Goal: Task Accomplishment & Management: Complete application form

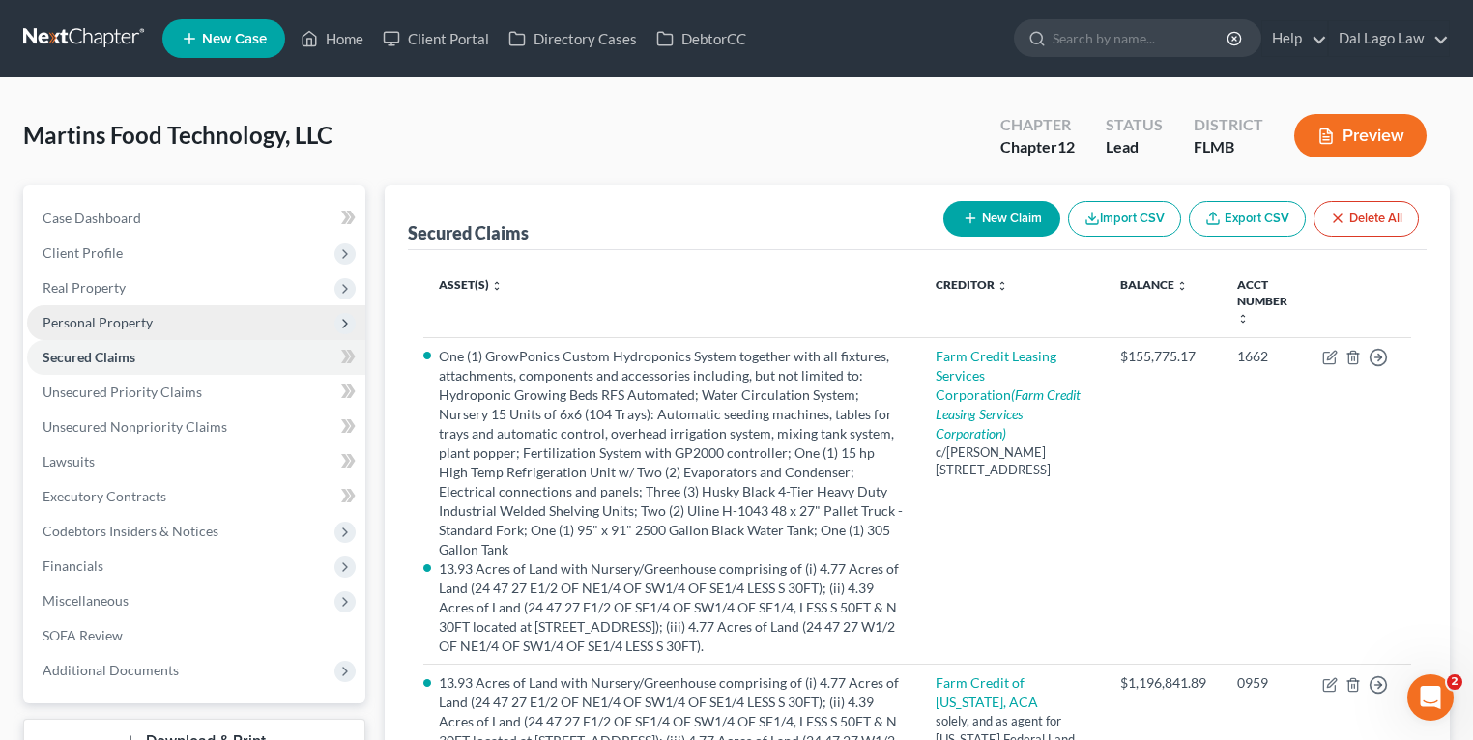
click at [108, 326] on span "Personal Property" at bounding box center [98, 322] width 110 height 16
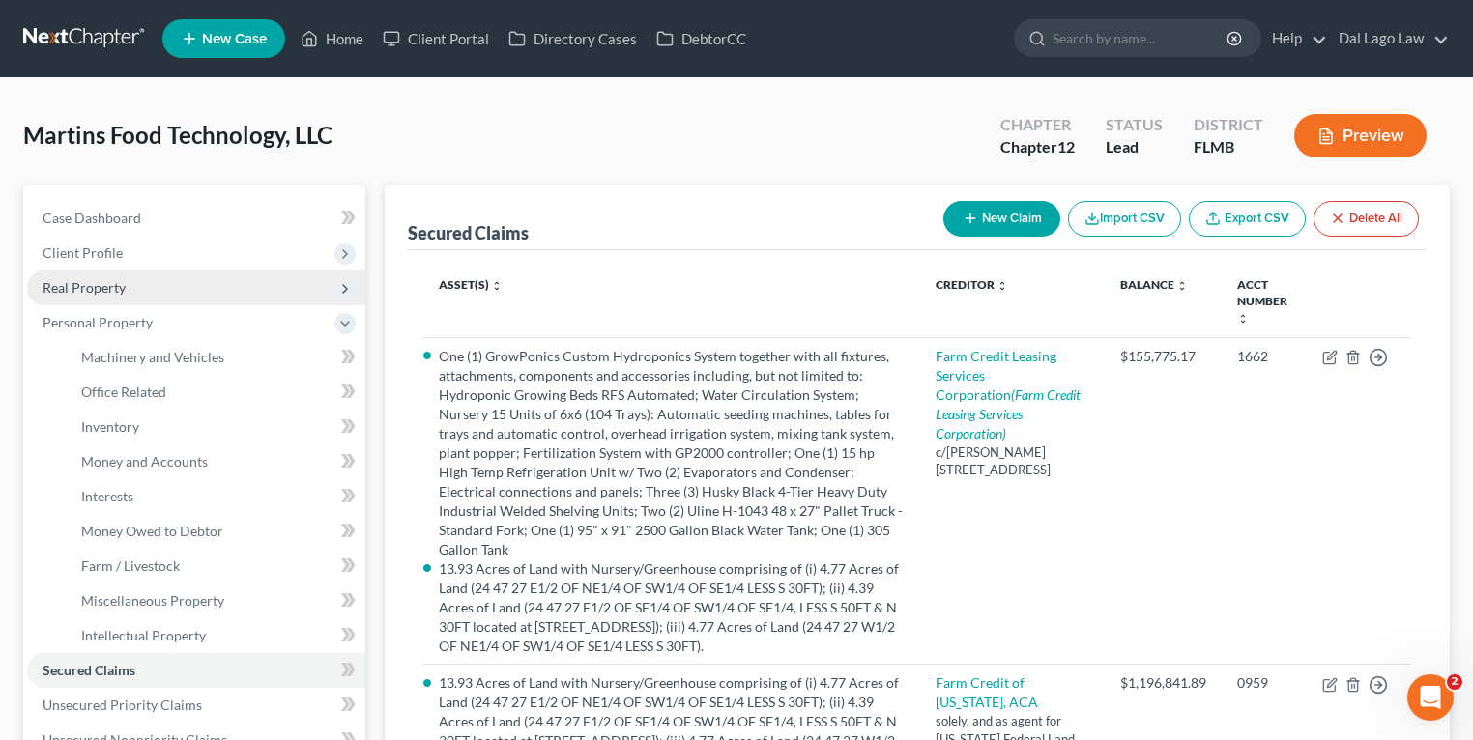
click at [120, 292] on span "Real Property" at bounding box center [84, 287] width 83 height 16
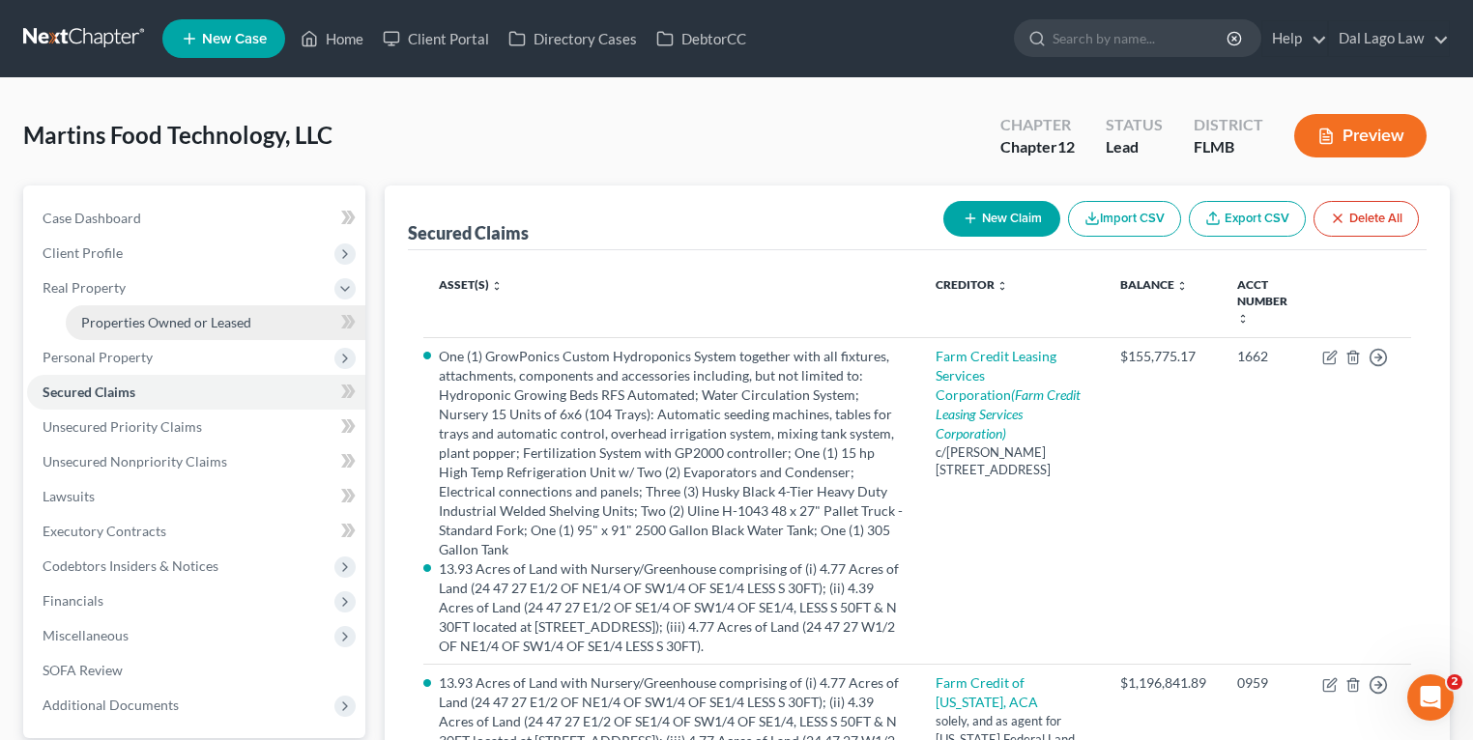
click at [116, 320] on span "Properties Owned or Leased" at bounding box center [166, 322] width 170 height 16
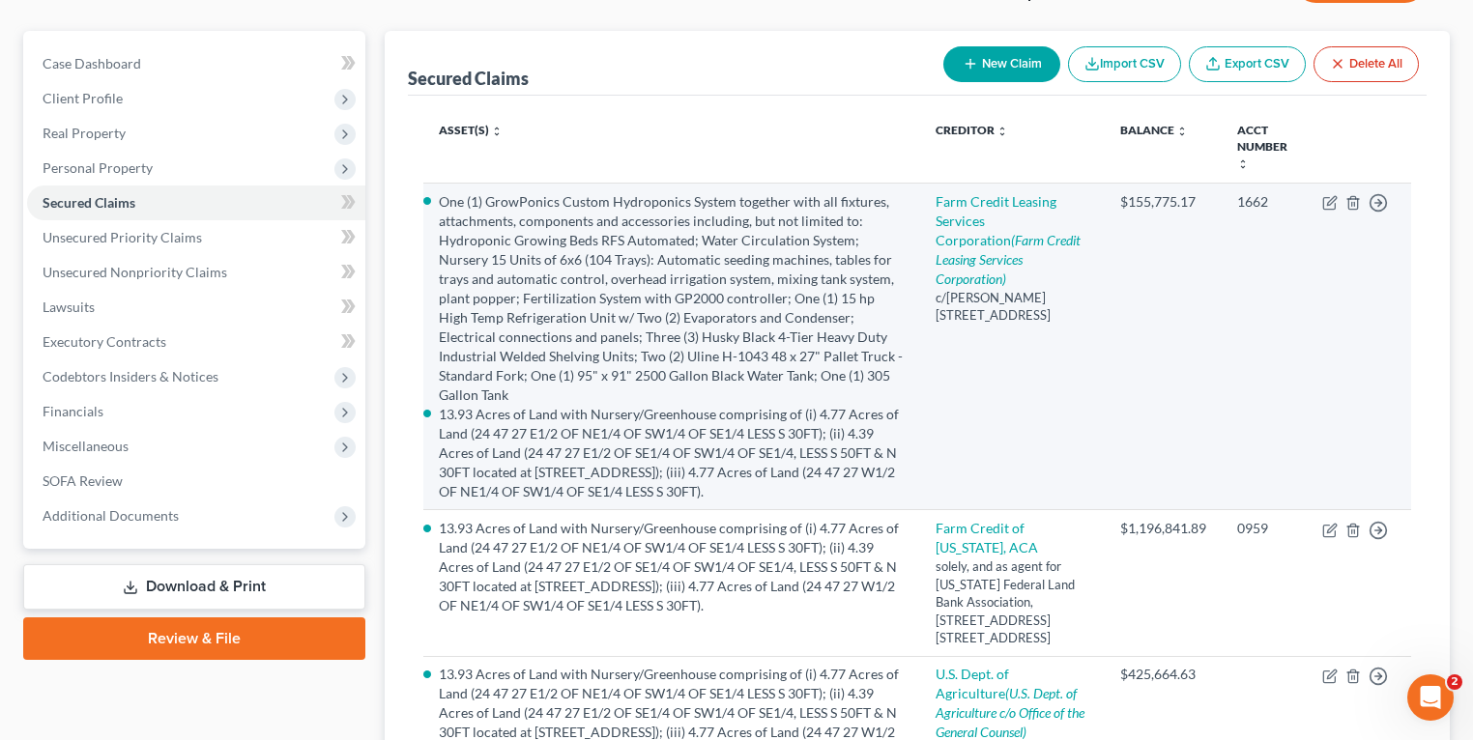
click at [1102, 359] on td "Farm Credit Leasing Services Corporation (Farm Credit Leasing Services Corporat…" at bounding box center [1013, 347] width 186 height 327
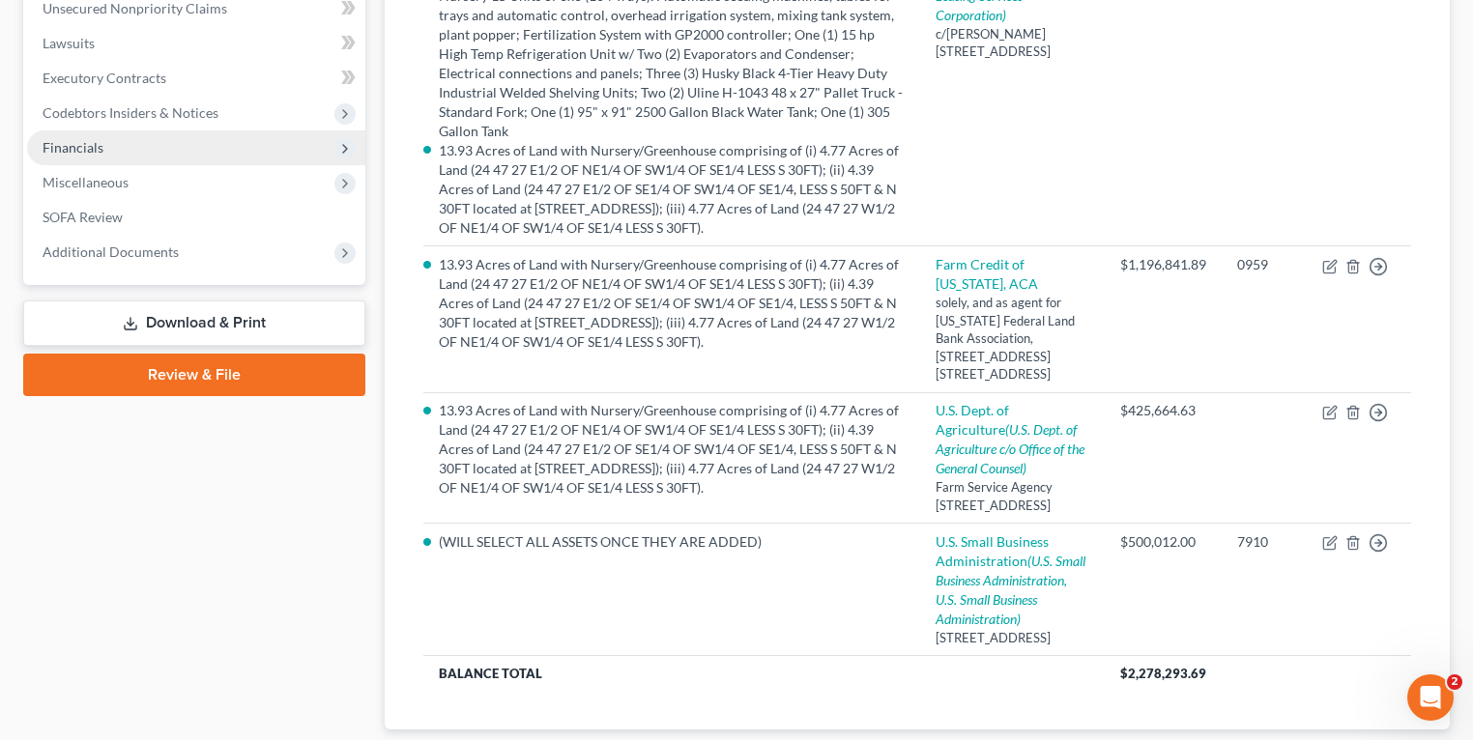
scroll to position [363, 0]
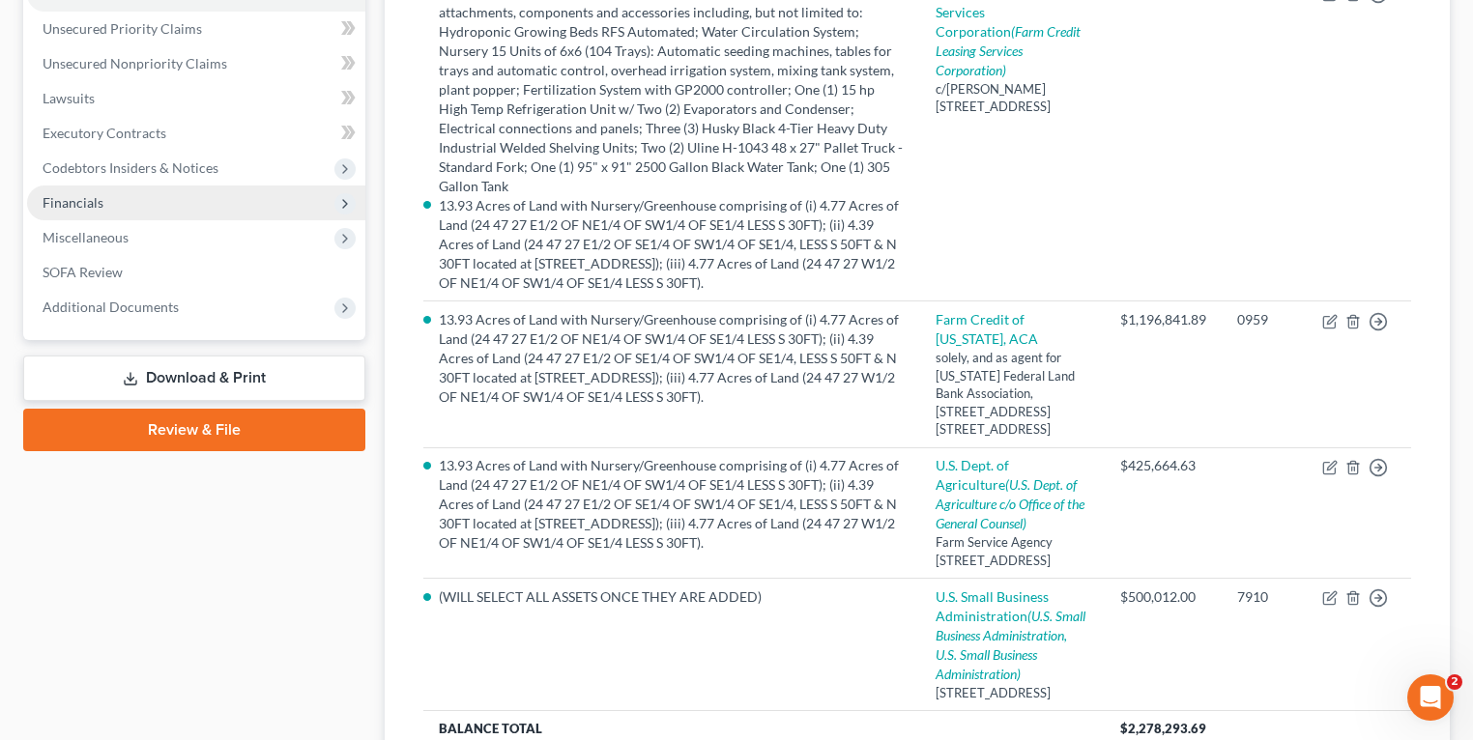
click at [96, 202] on span "Financials" at bounding box center [73, 202] width 61 height 16
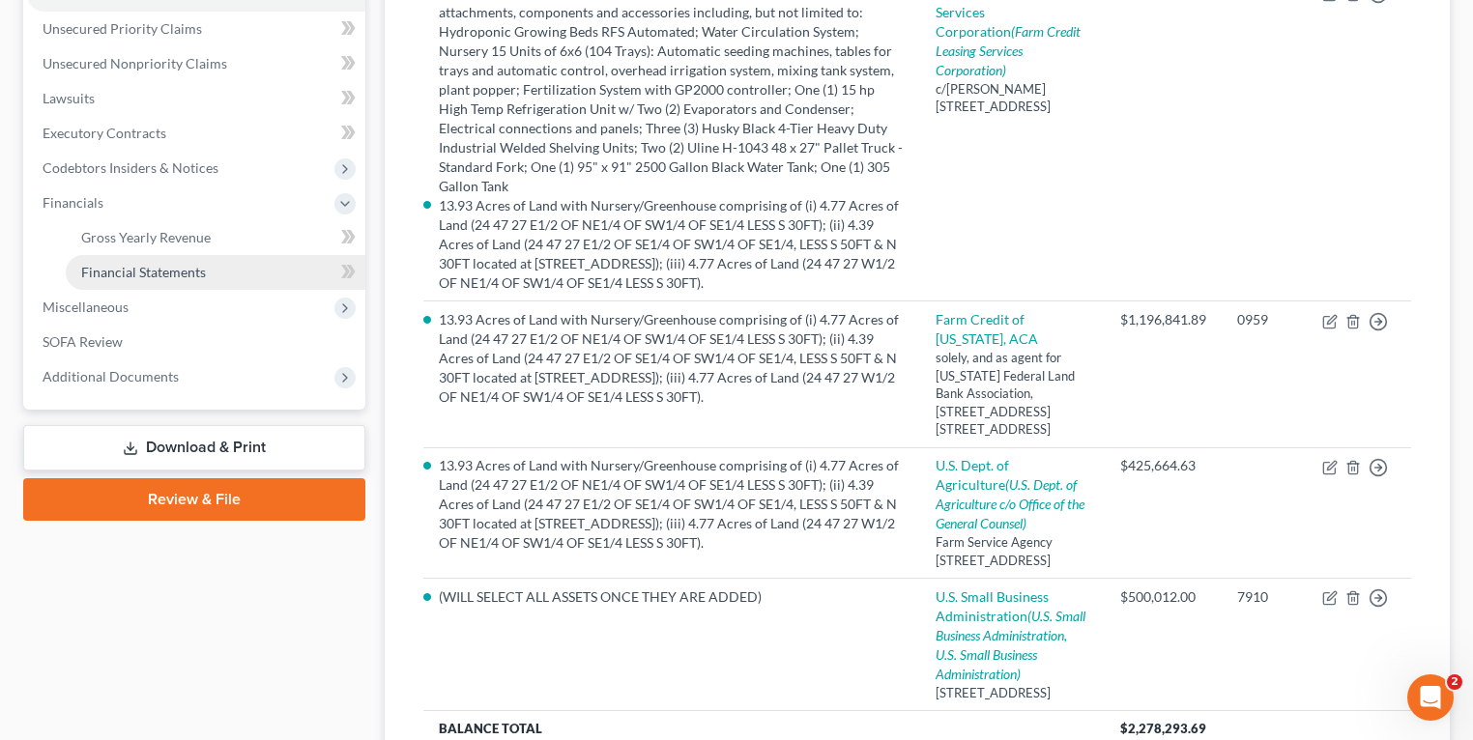
click at [128, 265] on span "Financial Statements" at bounding box center [143, 272] width 125 height 16
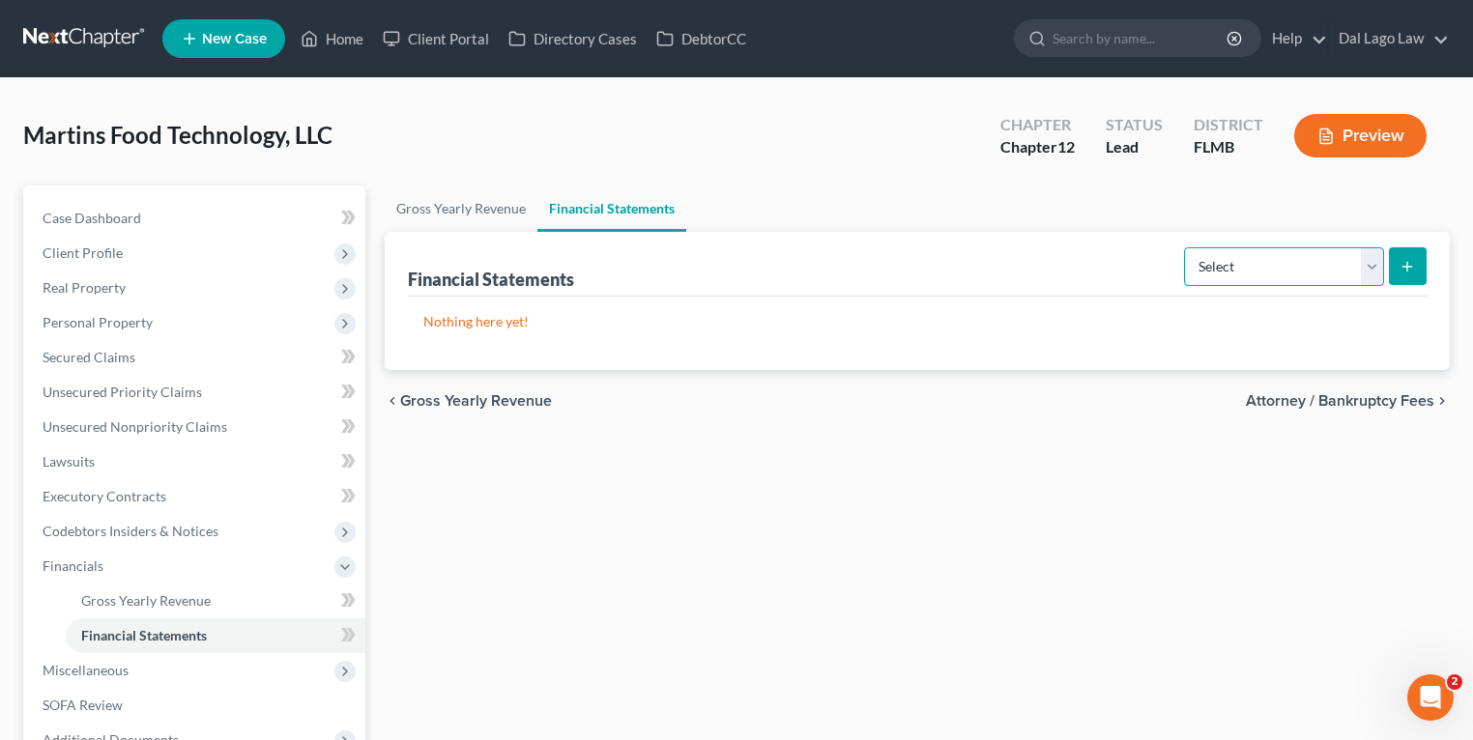
click at [1249, 278] on select "Select Auditor Bookkeeper Creditor Pension Contribution Records Keeper Tax Cons…" at bounding box center [1284, 266] width 200 height 39
click at [1186, 247] on select "Select Auditor Bookkeeper Creditor Pension Contribution Records Keeper Tax Cons…" at bounding box center [1284, 266] width 200 height 39
click at [1270, 284] on form "Select Auditor Bookkeeper Creditor Pension Contribution Records Keeper Tax Cons…" at bounding box center [1305, 267] width 243 height 40
click at [1270, 274] on select "Select Auditor Bookkeeper Creditor Pension Contribution Records Keeper Tax Cons…" at bounding box center [1284, 266] width 200 height 39
click at [1186, 247] on select "Select Auditor Bookkeeper Creditor Pension Contribution Records Keeper Tax Cons…" at bounding box center [1284, 266] width 200 height 39
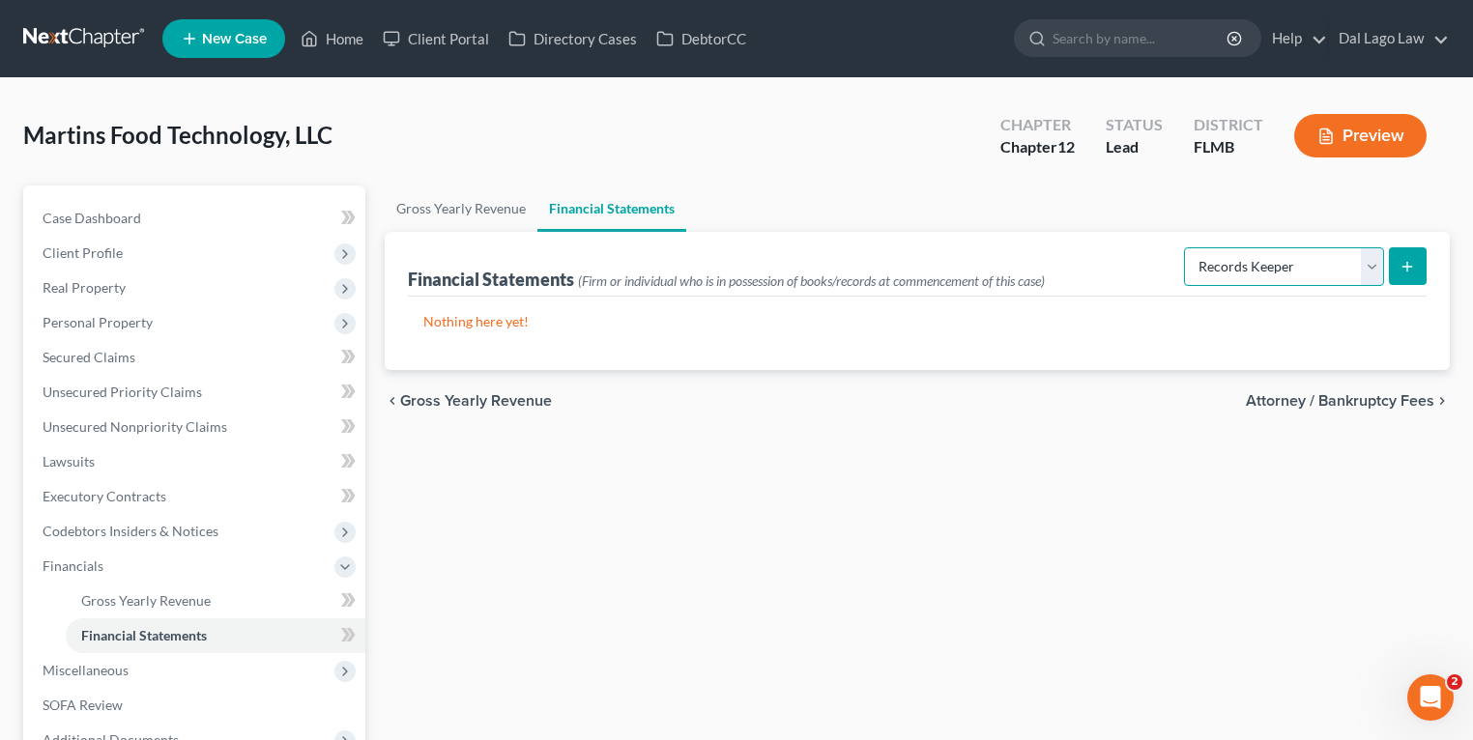
click at [1286, 260] on select "Select Auditor Bookkeeper Creditor Pension Contribution Records Keeper Tax Cons…" at bounding box center [1284, 266] width 200 height 39
click at [1186, 247] on select "Select Auditor Bookkeeper Creditor Pension Contribution Records Keeper Tax Cons…" at bounding box center [1284, 266] width 200 height 39
click at [1286, 278] on select "Select Auditor Bookkeeper Creditor Pension Contribution Records Keeper Tax Cons…" at bounding box center [1284, 266] width 200 height 39
click at [1186, 247] on select "Select Auditor Bookkeeper Creditor Pension Contribution Records Keeper Tax Cons…" at bounding box center [1284, 266] width 200 height 39
click at [1269, 267] on select "Select Auditor Bookkeeper Creditor Pension Contribution Records Keeper Tax Cons…" at bounding box center [1284, 266] width 200 height 39
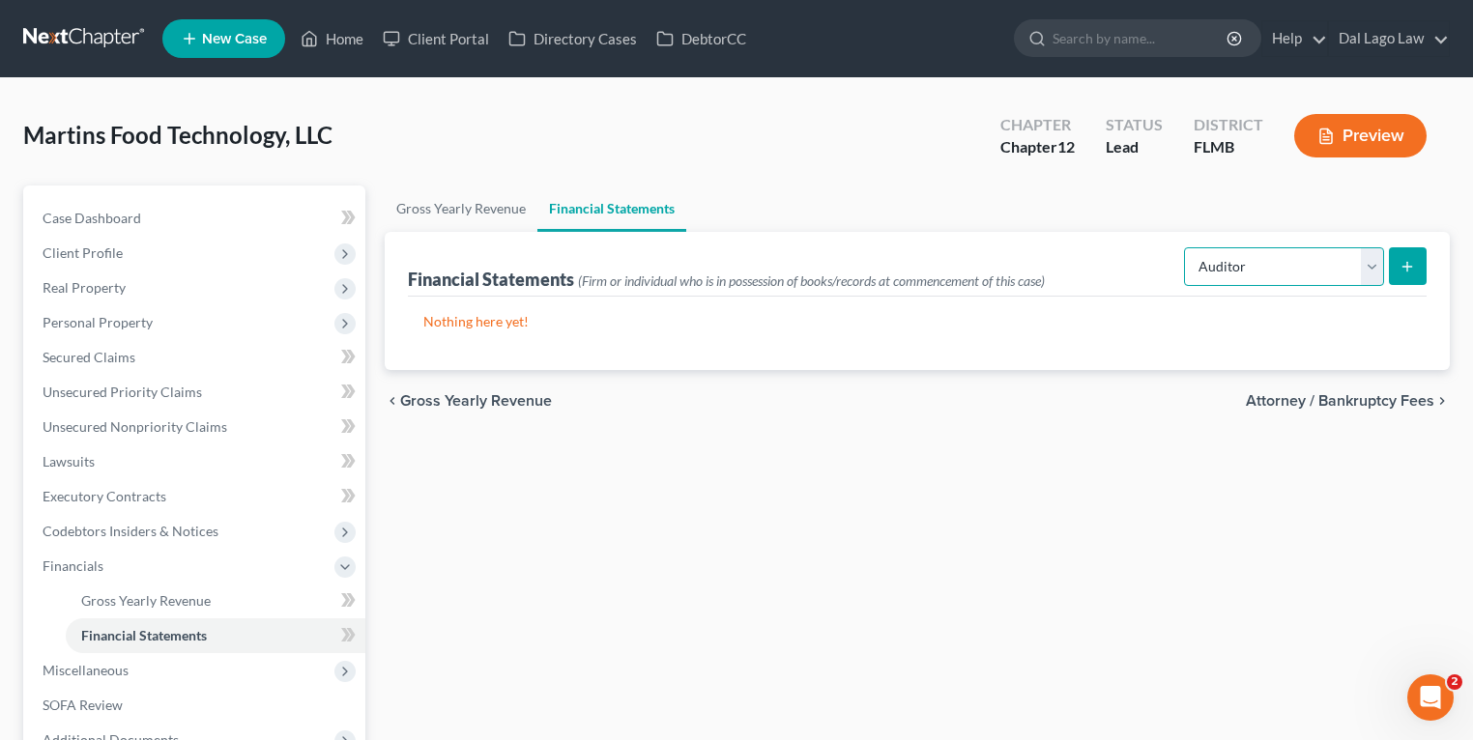
click at [1186, 247] on select "Select Auditor Bookkeeper Creditor Pension Contribution Records Keeper Tax Cons…" at bounding box center [1284, 266] width 200 height 39
click at [1268, 282] on select "Select Auditor Bookkeeper Creditor Pension Contribution Records Keeper Tax Cons…" at bounding box center [1284, 266] width 200 height 39
click at [1186, 247] on select "Select Auditor Bookkeeper Creditor Pension Contribution Records Keeper Tax Cons…" at bounding box center [1284, 266] width 200 height 39
click at [1268, 266] on select "Select Auditor Bookkeeper Creditor Pension Contribution Records Keeper Tax Cons…" at bounding box center [1284, 266] width 200 height 39
click at [1186, 247] on select "Select Auditor Bookkeeper Creditor Pension Contribution Records Keeper Tax Cons…" at bounding box center [1284, 266] width 200 height 39
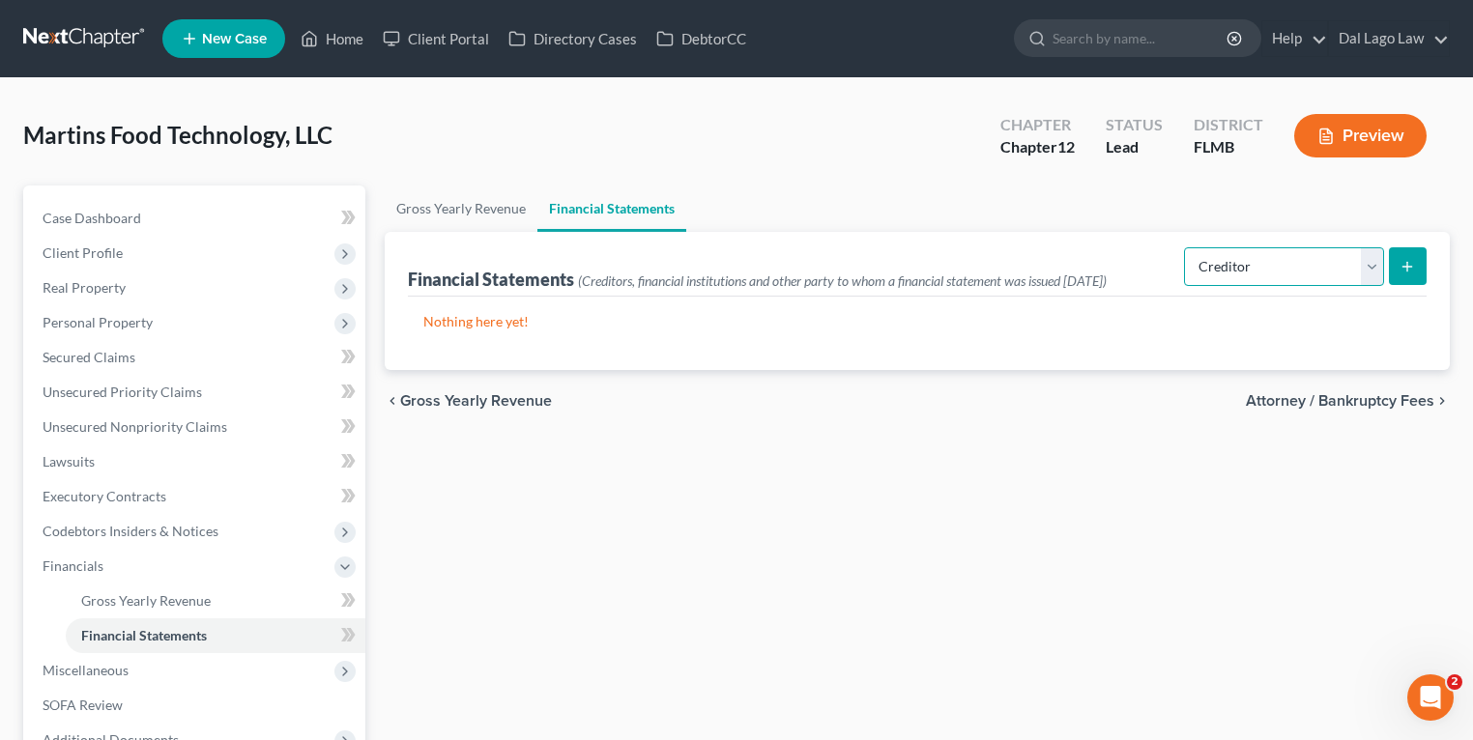
click at [1280, 255] on select "Select Auditor Bookkeeper Creditor Pension Contribution Records Keeper Tax Cons…" at bounding box center [1284, 266] width 200 height 39
click at [816, 211] on ul "Gross Yearly Revenue Financial Statements" at bounding box center [917, 209] width 1065 height 46
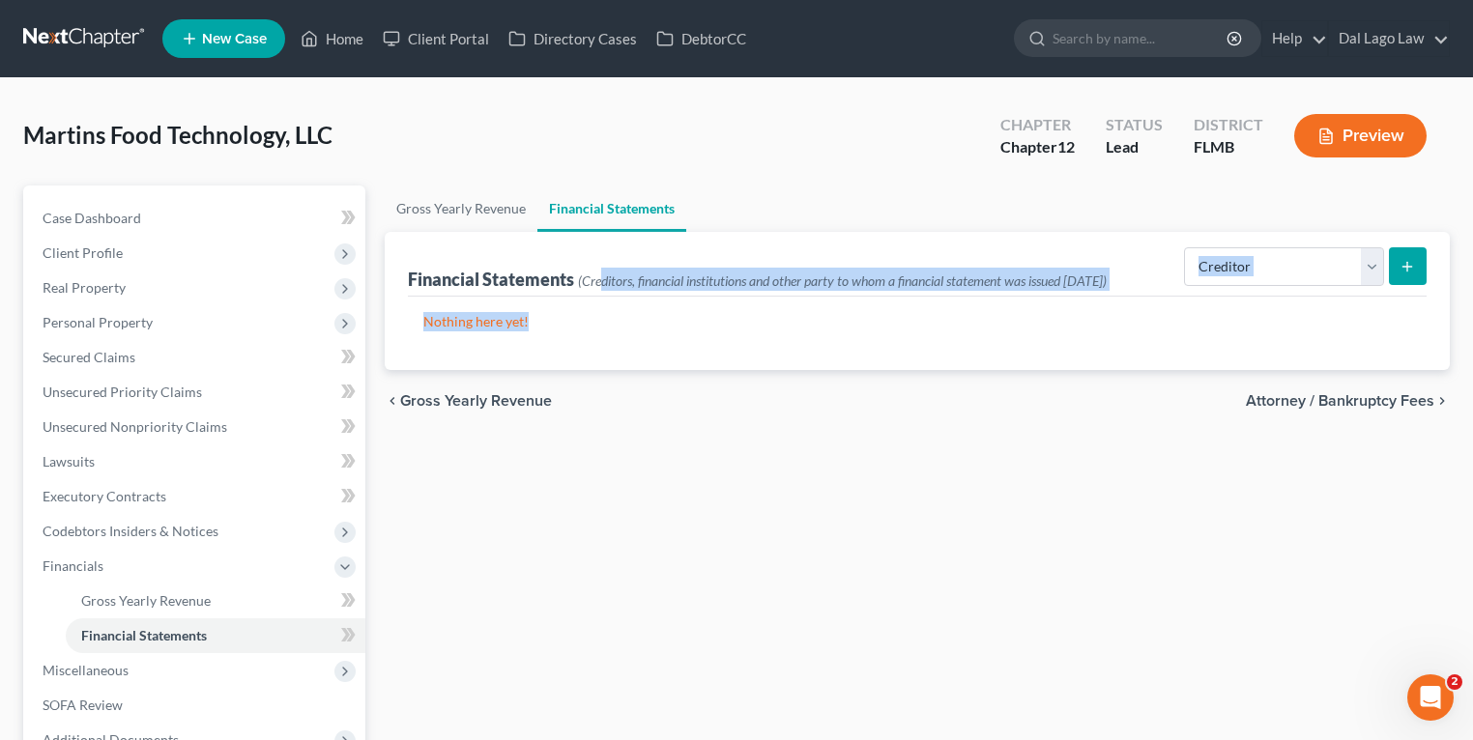
drag, startPoint x: 600, startPoint y: 272, endPoint x: 1086, endPoint y: 311, distance: 487.7
click at [1086, 311] on div "Financial Statements (Creditors, financial institutions and other party to whom…" at bounding box center [917, 301] width 1065 height 138
drag, startPoint x: 1086, startPoint y: 311, endPoint x: 952, endPoint y: 323, distance: 134.8
click at [952, 323] on p "Nothing here yet!" at bounding box center [917, 321] width 988 height 19
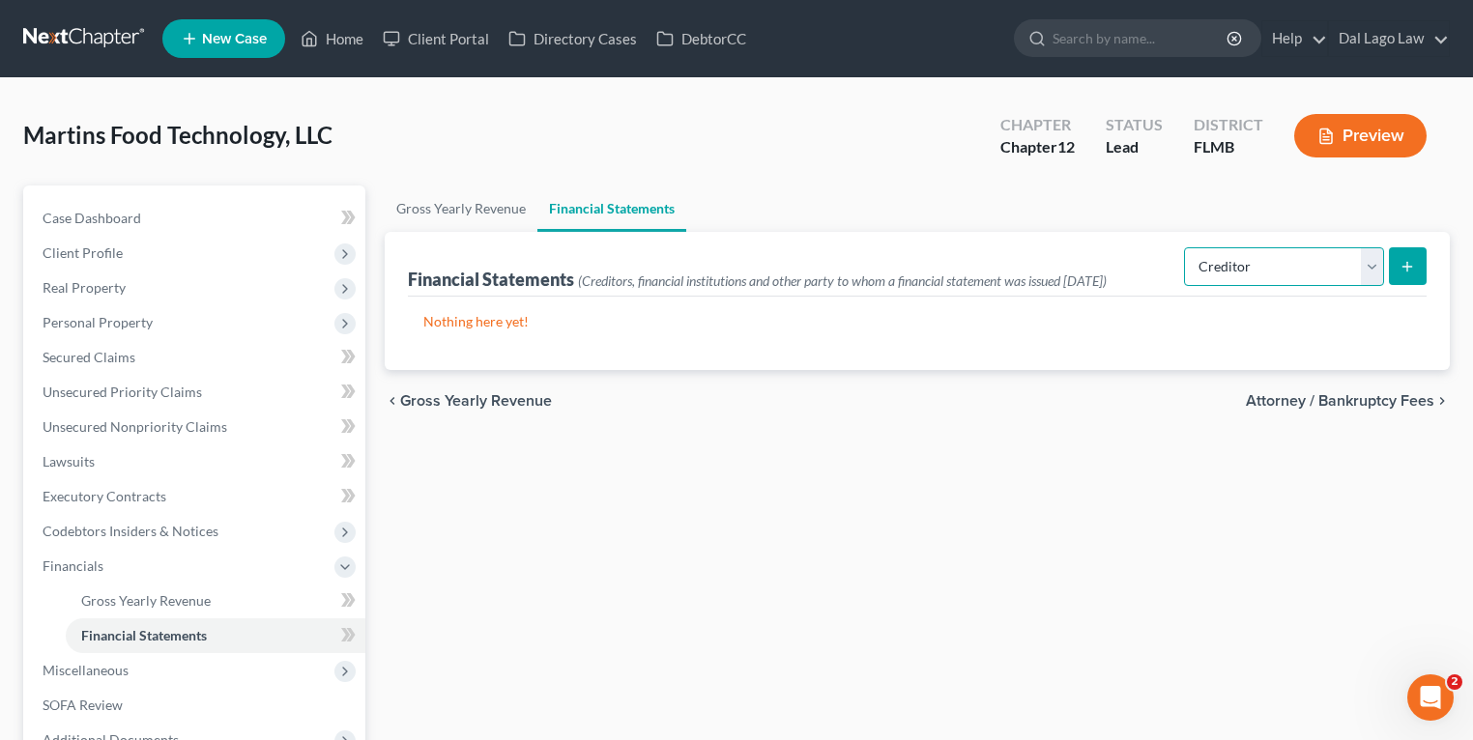
click at [1285, 273] on select "Select Auditor Bookkeeper Creditor Pension Contribution Records Keeper Tax Cons…" at bounding box center [1284, 266] width 200 height 39
select select "bookkeeper"
click at [1186, 247] on select "Select Auditor Bookkeeper Creditor Pension Contribution Records Keeper Tax Cons…" at bounding box center [1284, 266] width 200 height 39
click at [1395, 269] on button "submit" at bounding box center [1408, 266] width 38 height 38
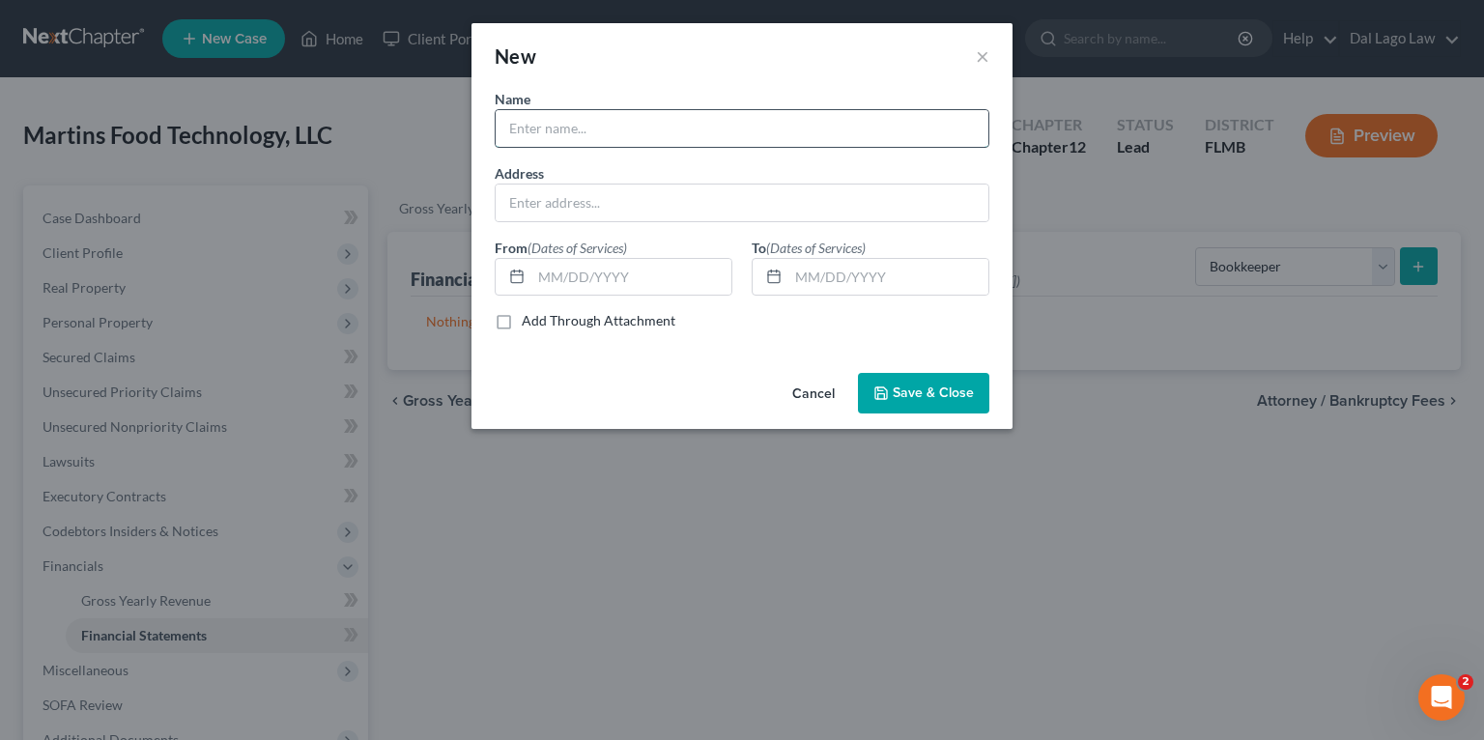
click at [646, 124] on input "text" at bounding box center [742, 128] width 493 height 37
click at [545, 131] on input "text" at bounding box center [742, 128] width 493 height 37
paste input "[PERSON_NAME] CPA PA"
type input "[PERSON_NAME] CPA PA"
click at [553, 201] on input "text" at bounding box center [742, 203] width 493 height 37
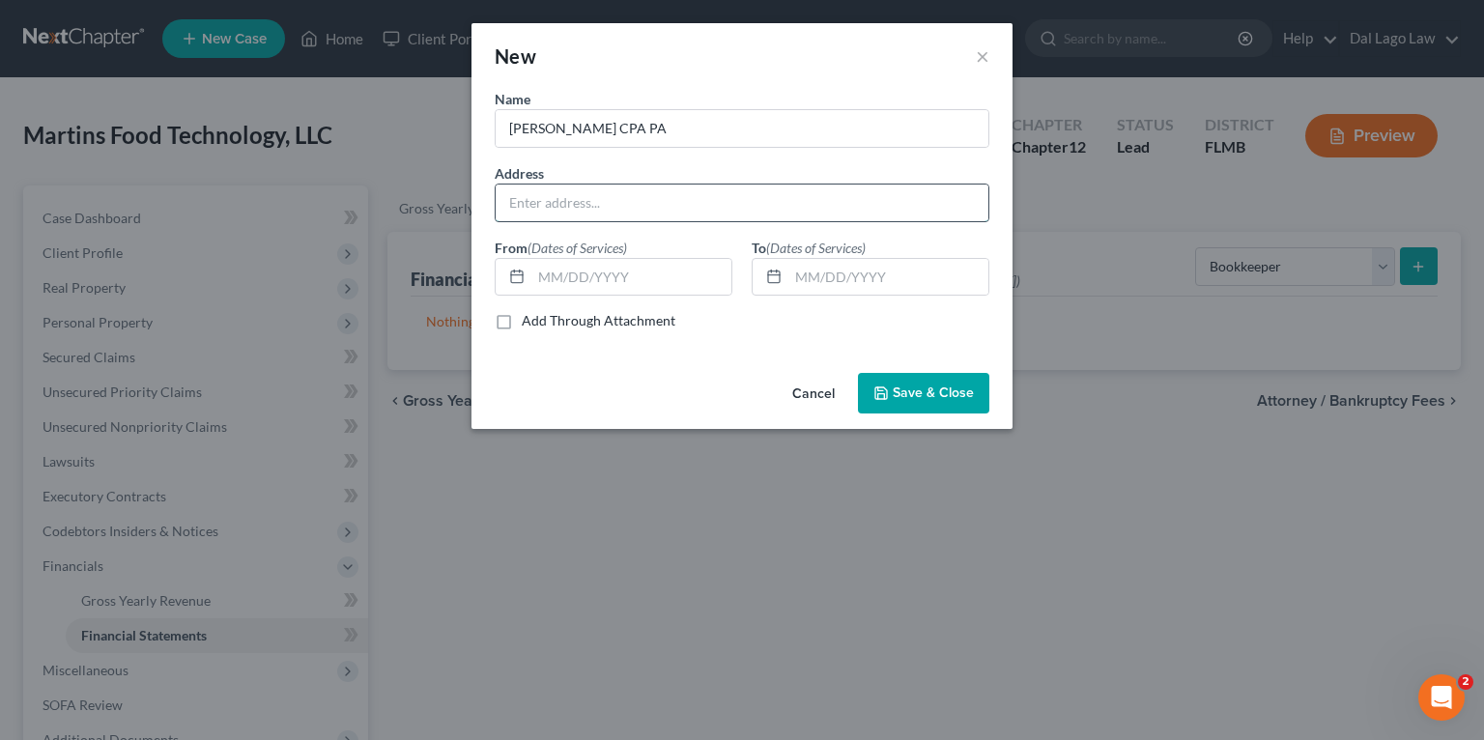
paste input "[STREET_ADDRESS] - suite 2"
type input "[STREET_ADDRESS]"
click at [899, 388] on span "Save & Close" at bounding box center [933, 393] width 81 height 16
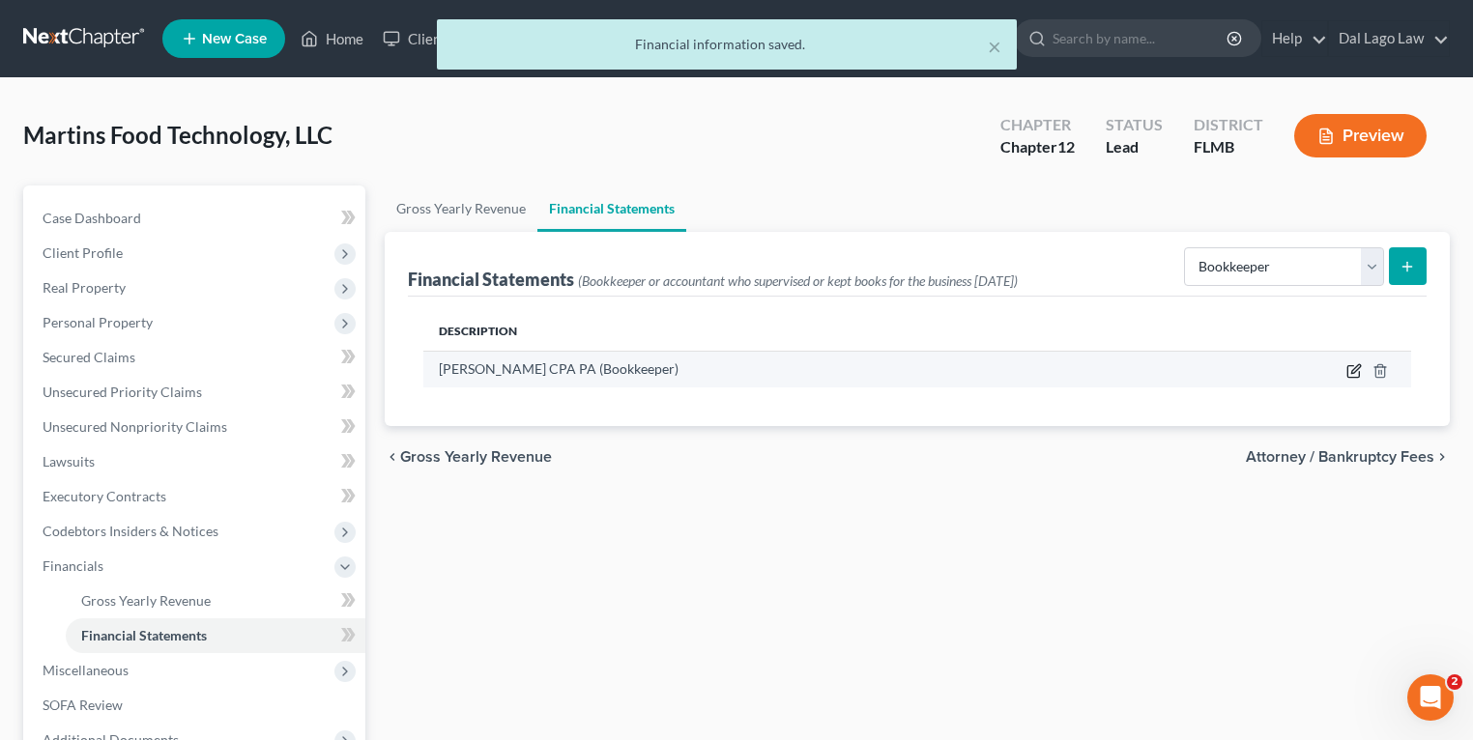
click at [1348, 370] on icon "button" at bounding box center [1353, 370] width 15 height 15
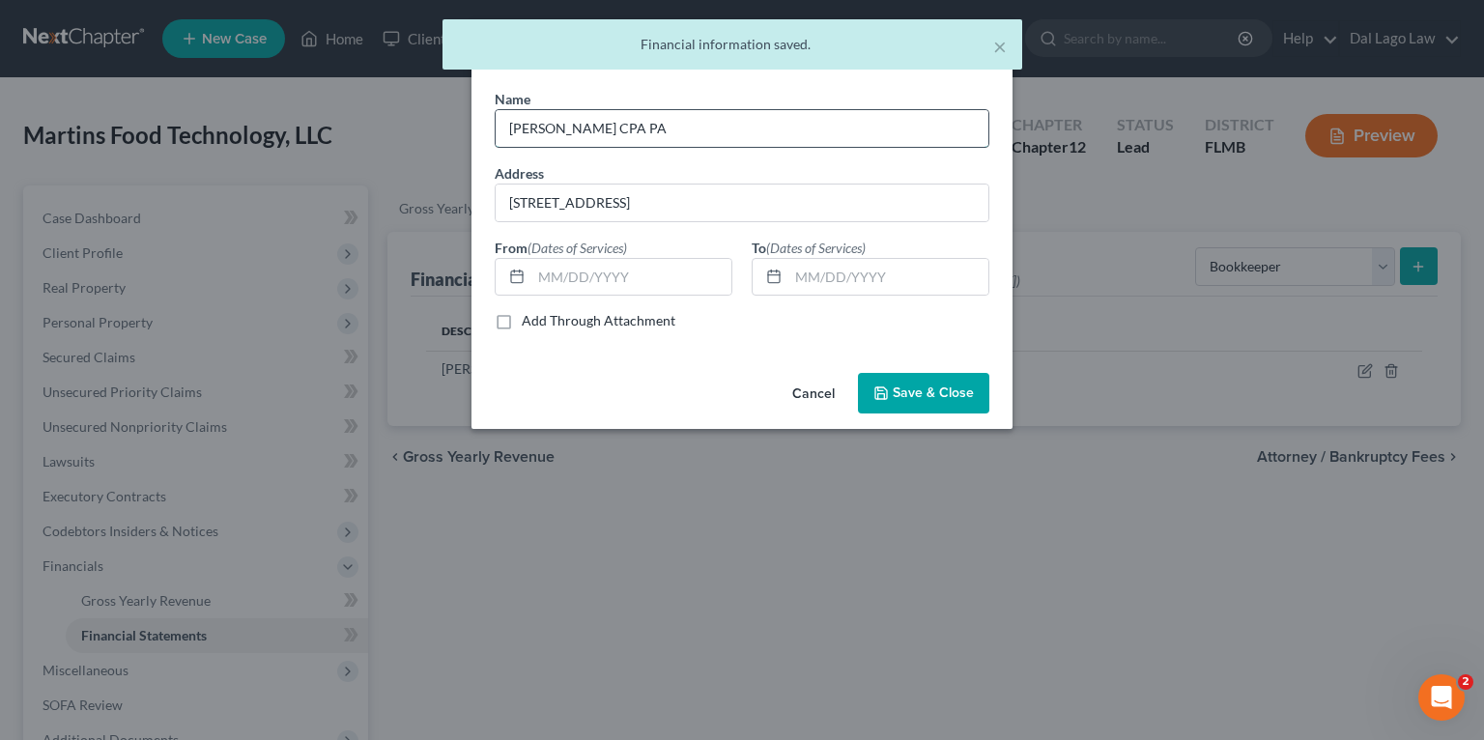
click at [645, 128] on input "[PERSON_NAME] CPA PA" at bounding box center [742, 128] width 493 height 37
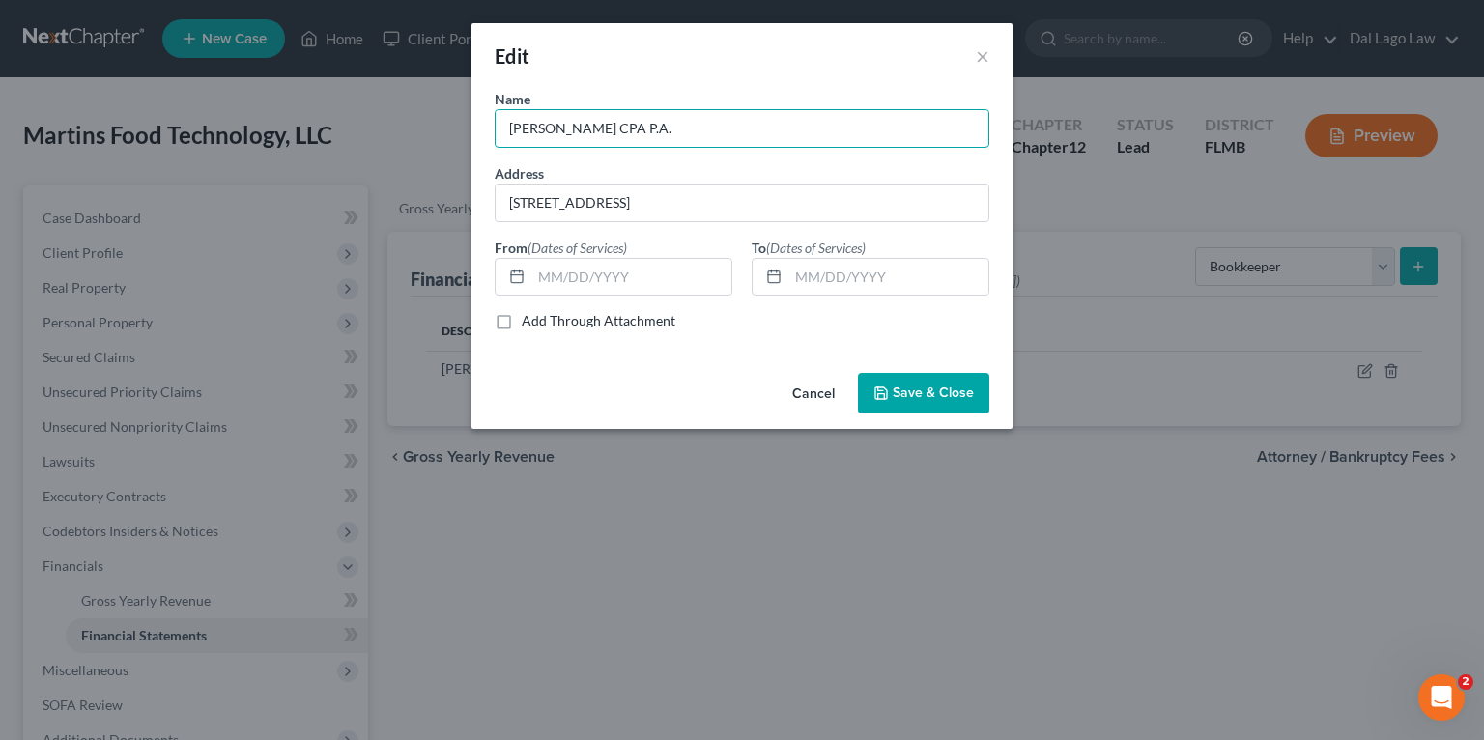
drag, startPoint x: 694, startPoint y: 124, endPoint x: 368, endPoint y: 73, distance: 329.5
click at [368, 73] on div "Edit × Name * [PERSON_NAME] CPA P.A. Address [STREET_ADDRESS] From (Dates of Se…" at bounding box center [742, 370] width 1484 height 740
click at [698, 124] on input "[PERSON_NAME] CPA P.A." at bounding box center [742, 128] width 493 height 37
click at [562, 129] on input "[PERSON_NAME] CPA, [GEOGRAPHIC_DATA]" at bounding box center [742, 128] width 493 height 37
type input "[PERSON_NAME] CPA, [GEOGRAPHIC_DATA]"
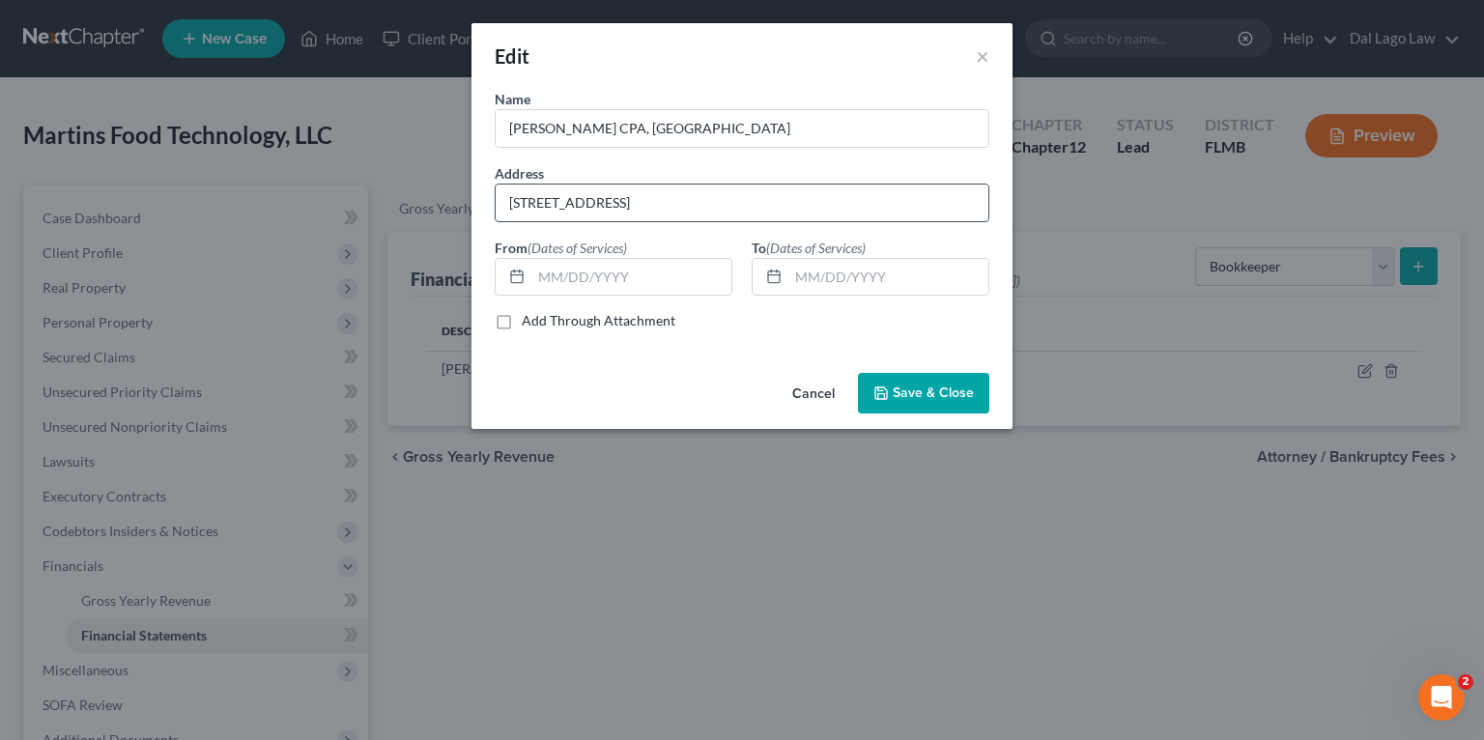
click at [809, 197] on input "[STREET_ADDRESS]" at bounding box center [742, 203] width 493 height 37
paste input "AMIAMI TRAIL N STE 2"
click at [653, 201] on input "9975 TAMIAMI TRAIL N STE 2" at bounding box center [742, 203] width 493 height 37
type input "9975 TAMIAMI TRAIL N., STE 2"
click at [906, 394] on span "Save & Close" at bounding box center [933, 393] width 81 height 16
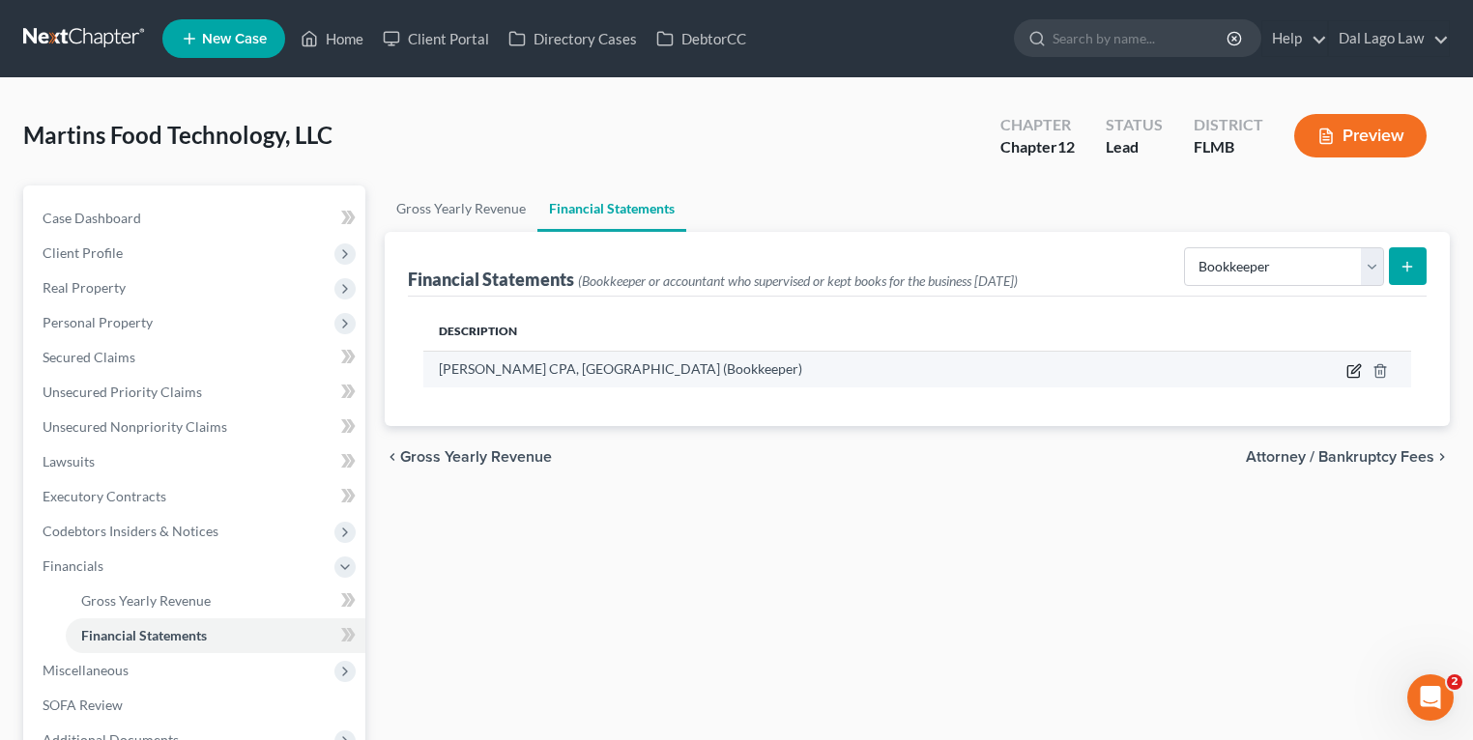
click at [1358, 373] on icon "button" at bounding box center [1353, 370] width 15 height 15
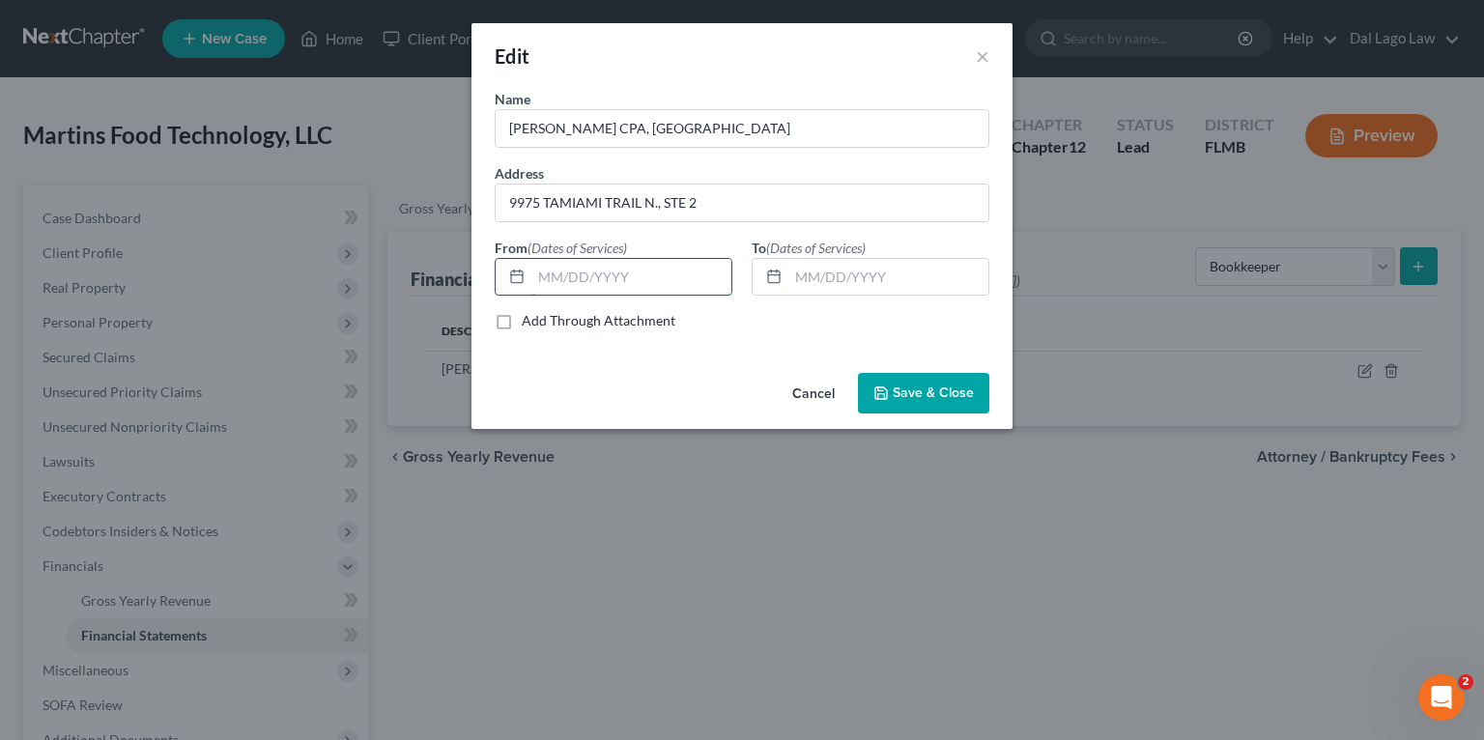
click at [576, 289] on input "text" at bounding box center [631, 277] width 200 height 37
click at [959, 386] on span "Save & Close" at bounding box center [933, 393] width 81 height 16
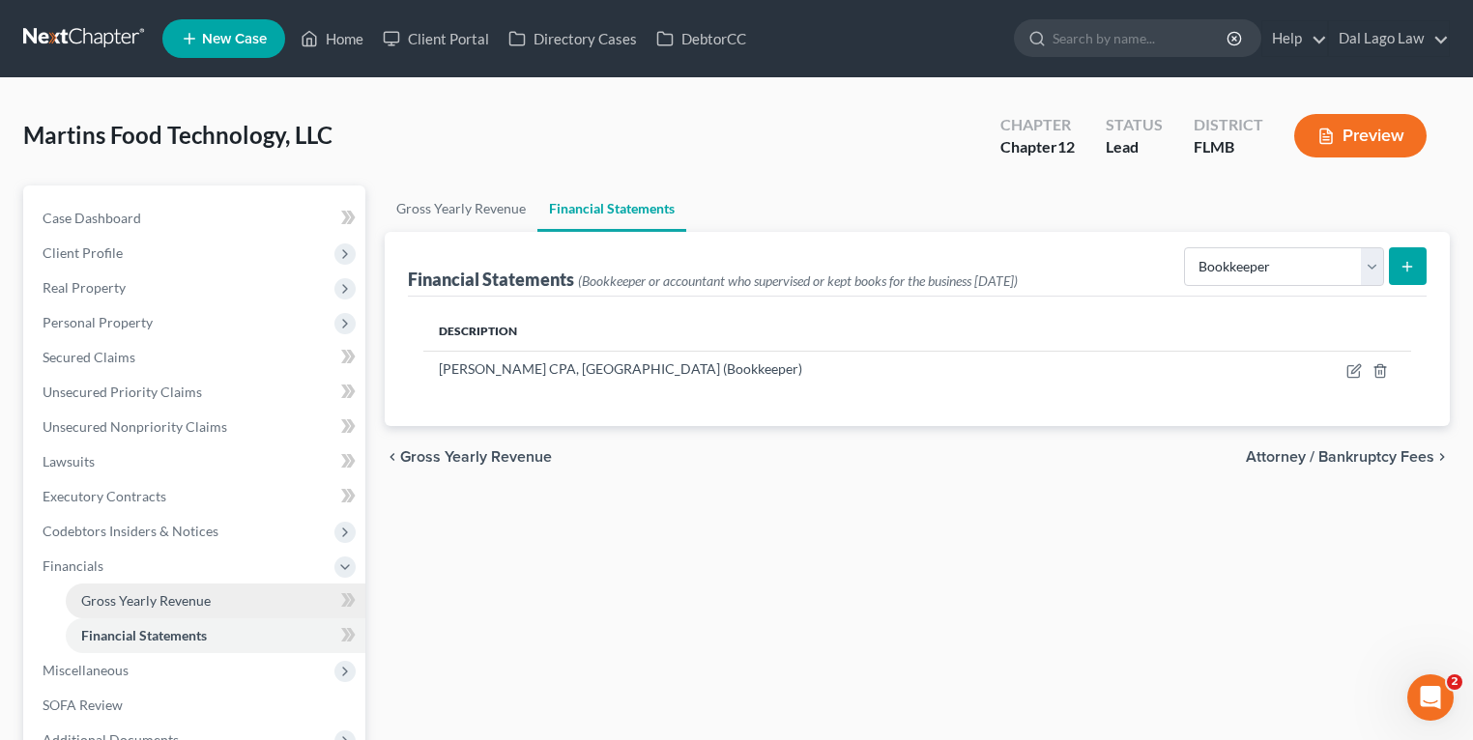
click at [156, 605] on span "Gross Yearly Revenue" at bounding box center [145, 600] width 129 height 16
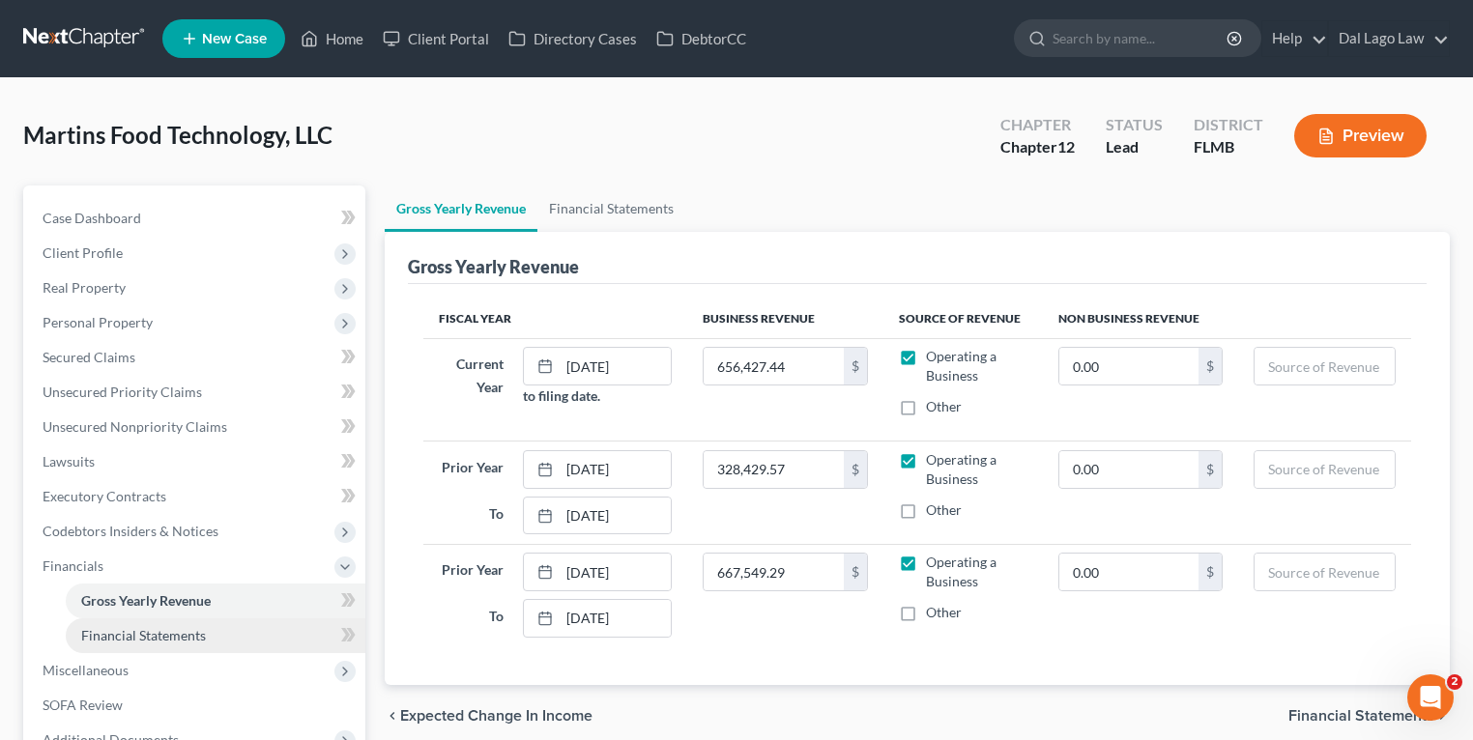
click at [157, 631] on span "Financial Statements" at bounding box center [143, 635] width 125 height 16
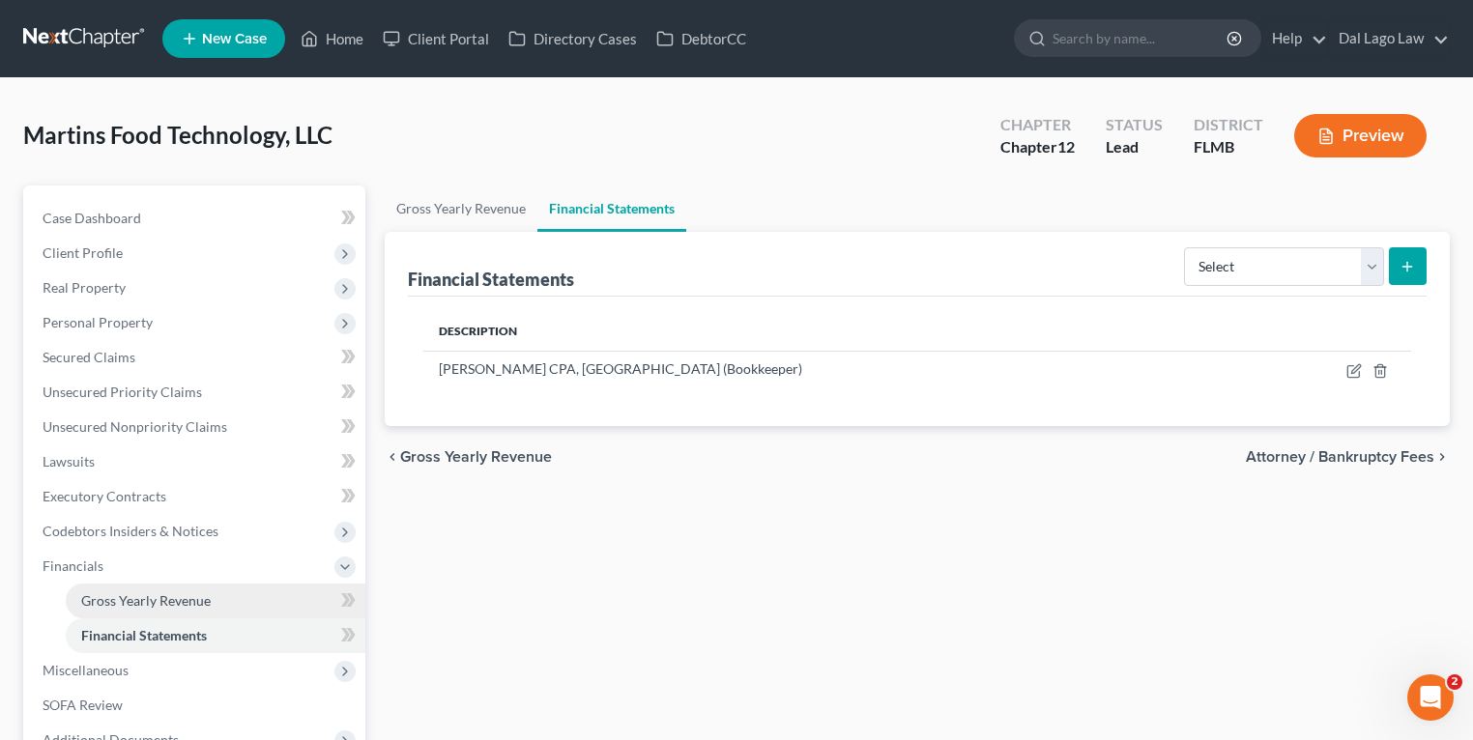
click at [161, 605] on span "Gross Yearly Revenue" at bounding box center [145, 600] width 129 height 16
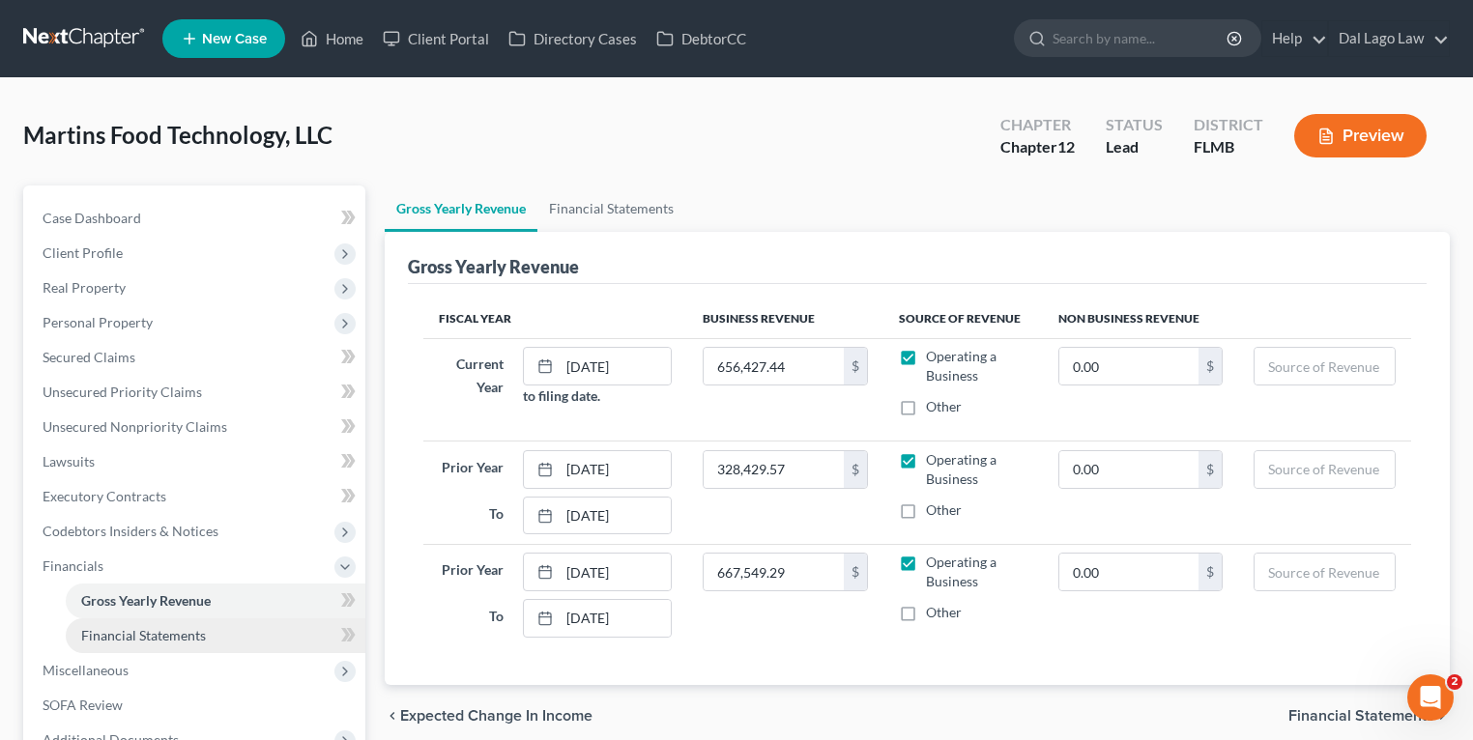
click at [151, 647] on link "Financial Statements" at bounding box center [216, 635] width 300 height 35
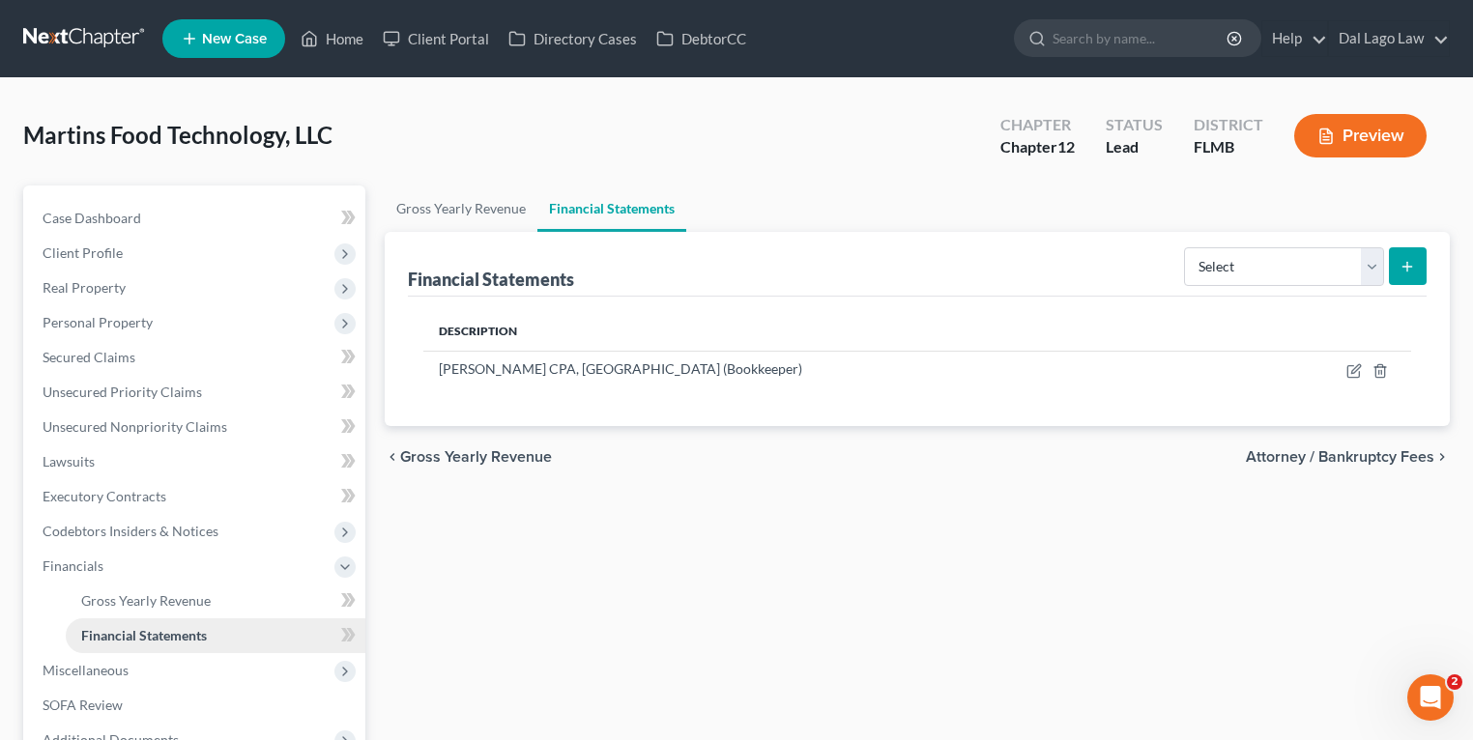
click at [155, 619] on link "Financial Statements" at bounding box center [216, 635] width 300 height 35
click at [157, 607] on span "Gross Yearly Revenue" at bounding box center [145, 600] width 129 height 16
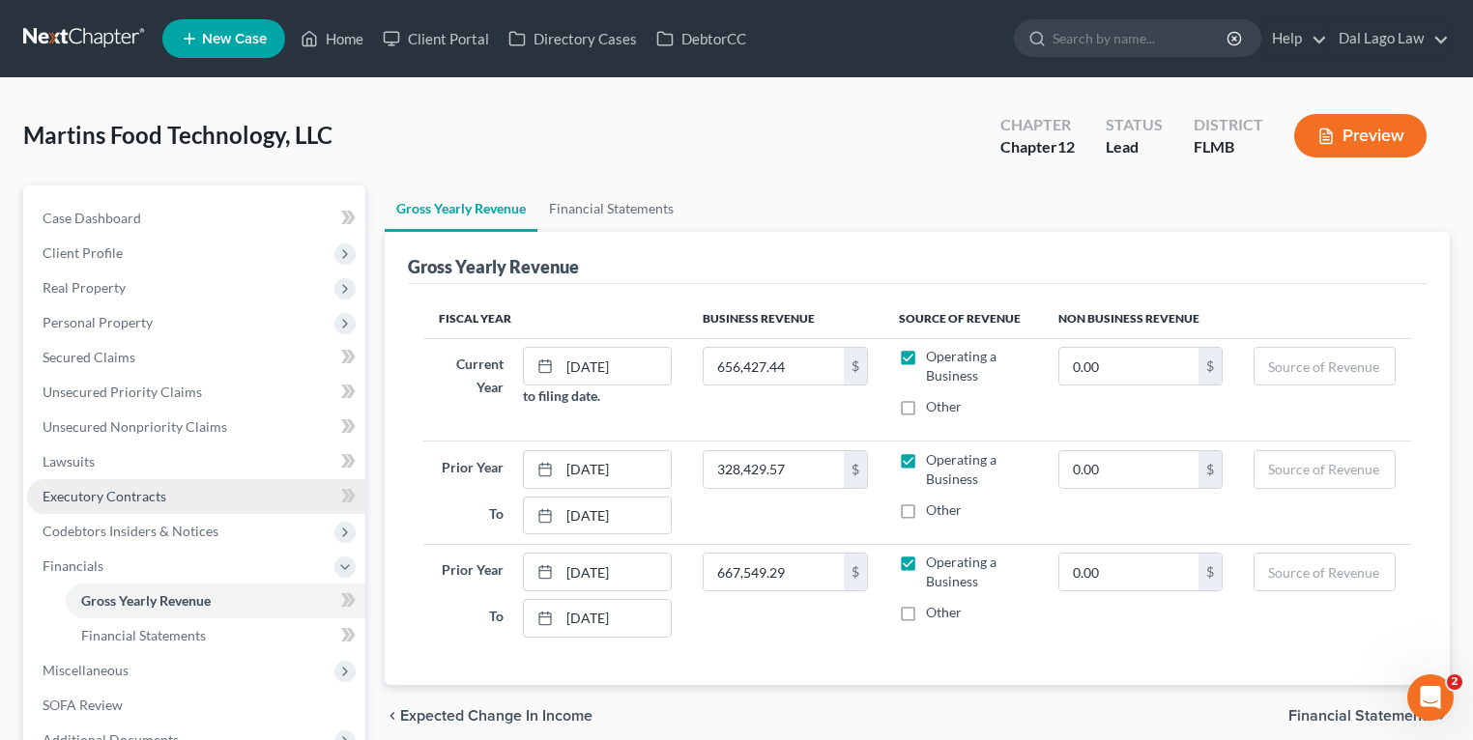
click at [119, 499] on span "Executory Contracts" at bounding box center [105, 496] width 124 height 16
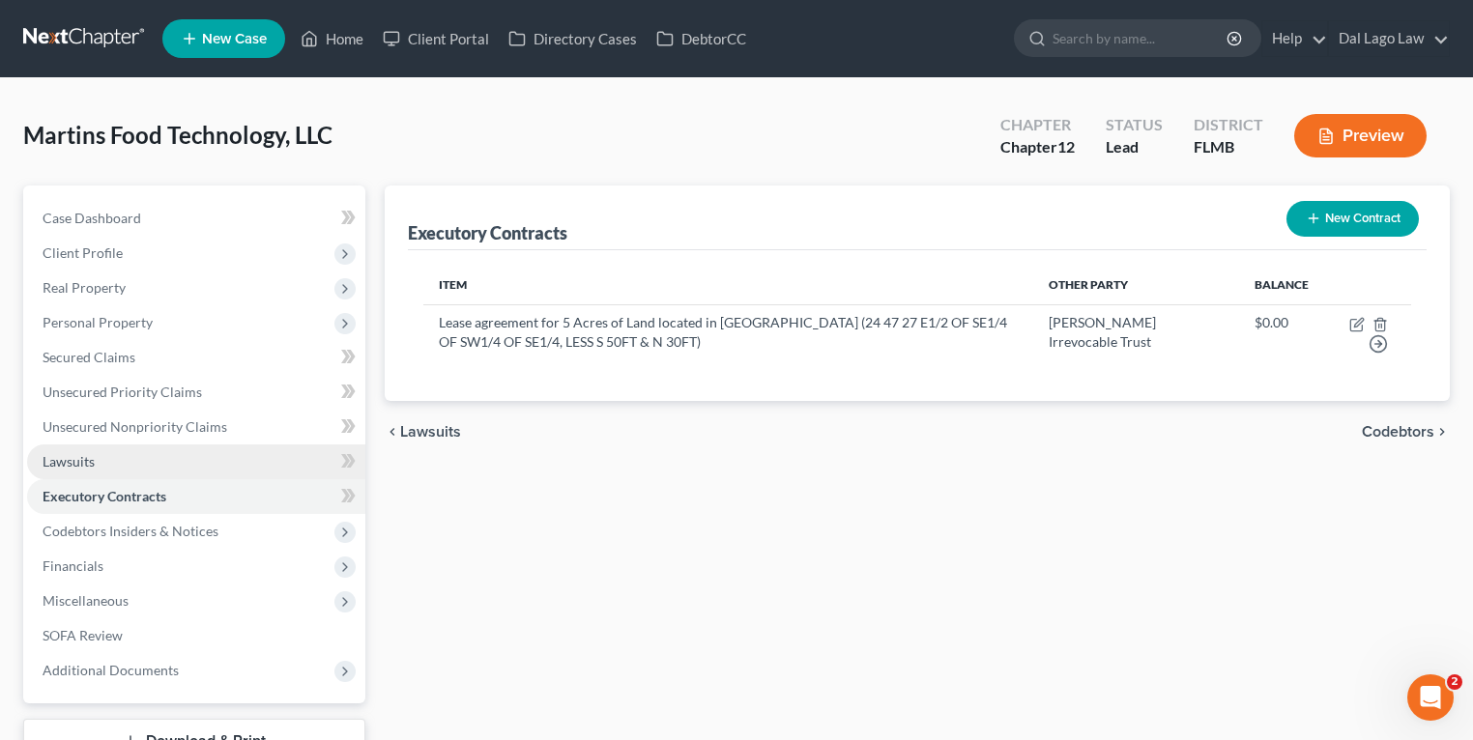
click at [135, 460] on link "Lawsuits" at bounding box center [196, 462] width 338 height 35
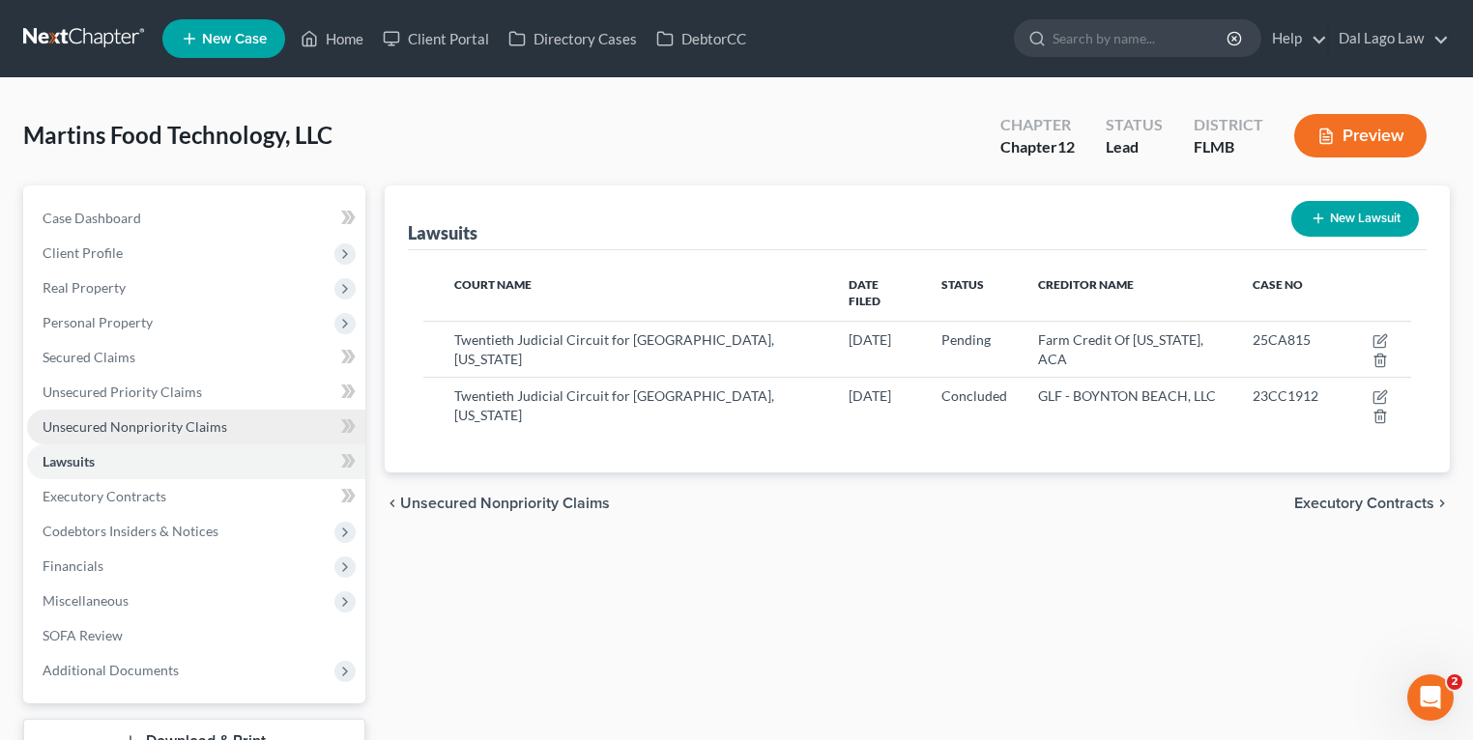
click at [139, 418] on span "Unsecured Nonpriority Claims" at bounding box center [135, 426] width 185 height 16
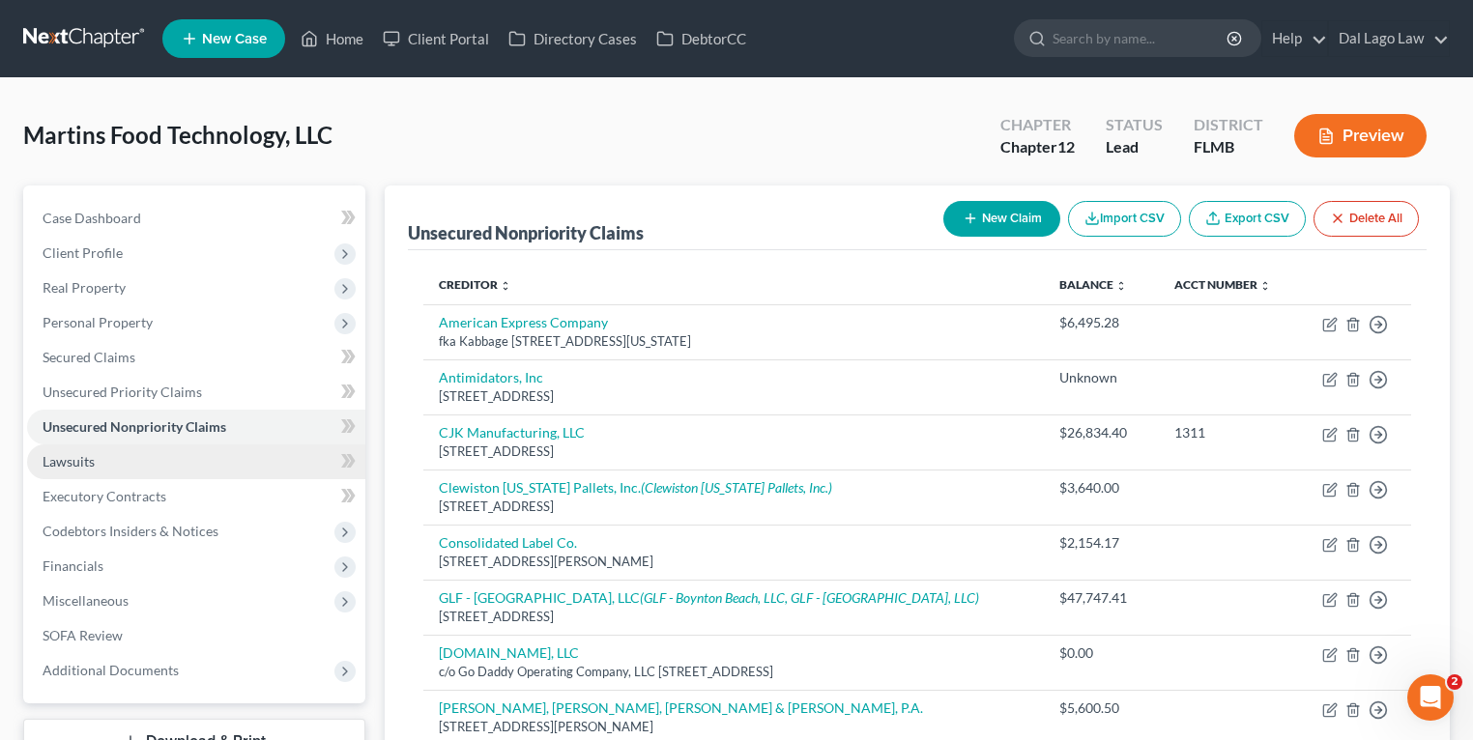
click at [155, 461] on link "Lawsuits" at bounding box center [196, 462] width 338 height 35
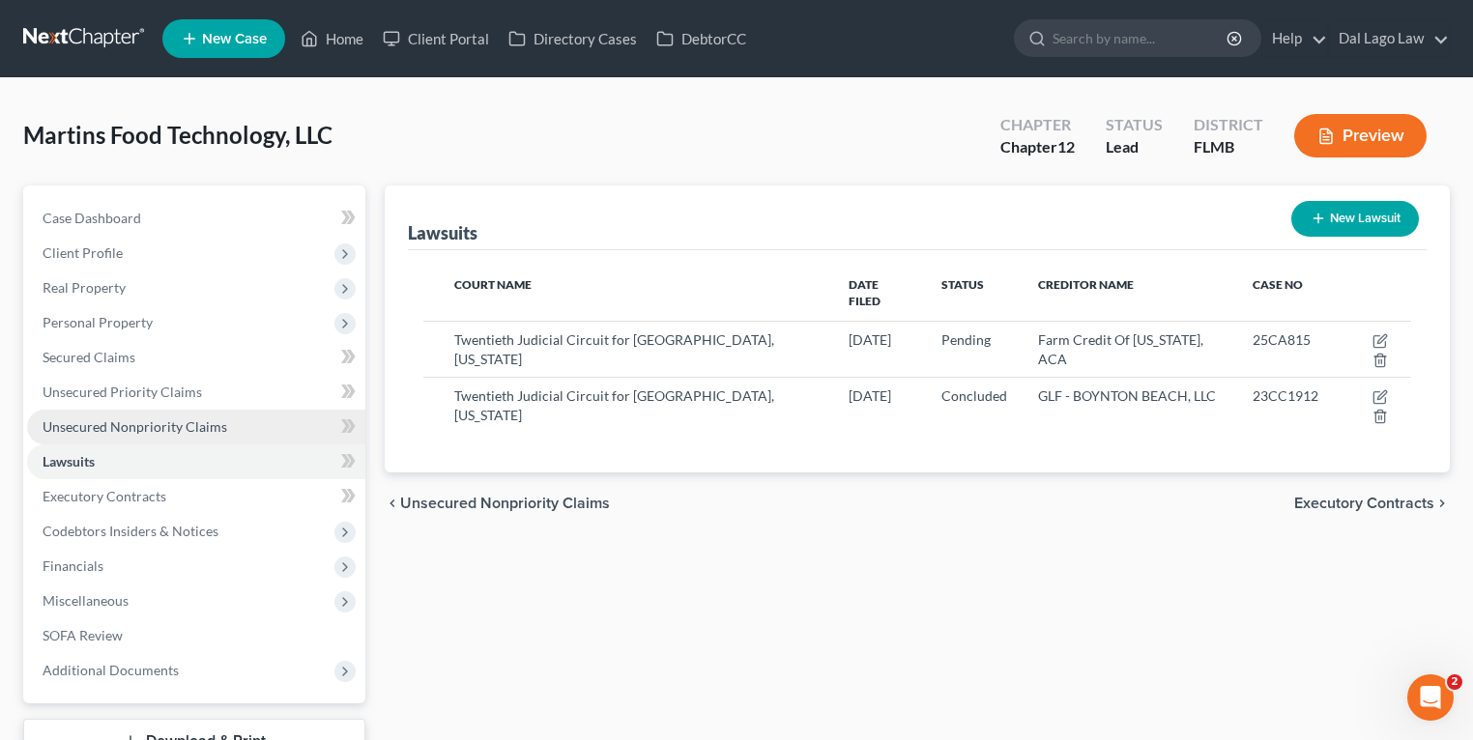
click at [161, 429] on span "Unsecured Nonpriority Claims" at bounding box center [135, 426] width 185 height 16
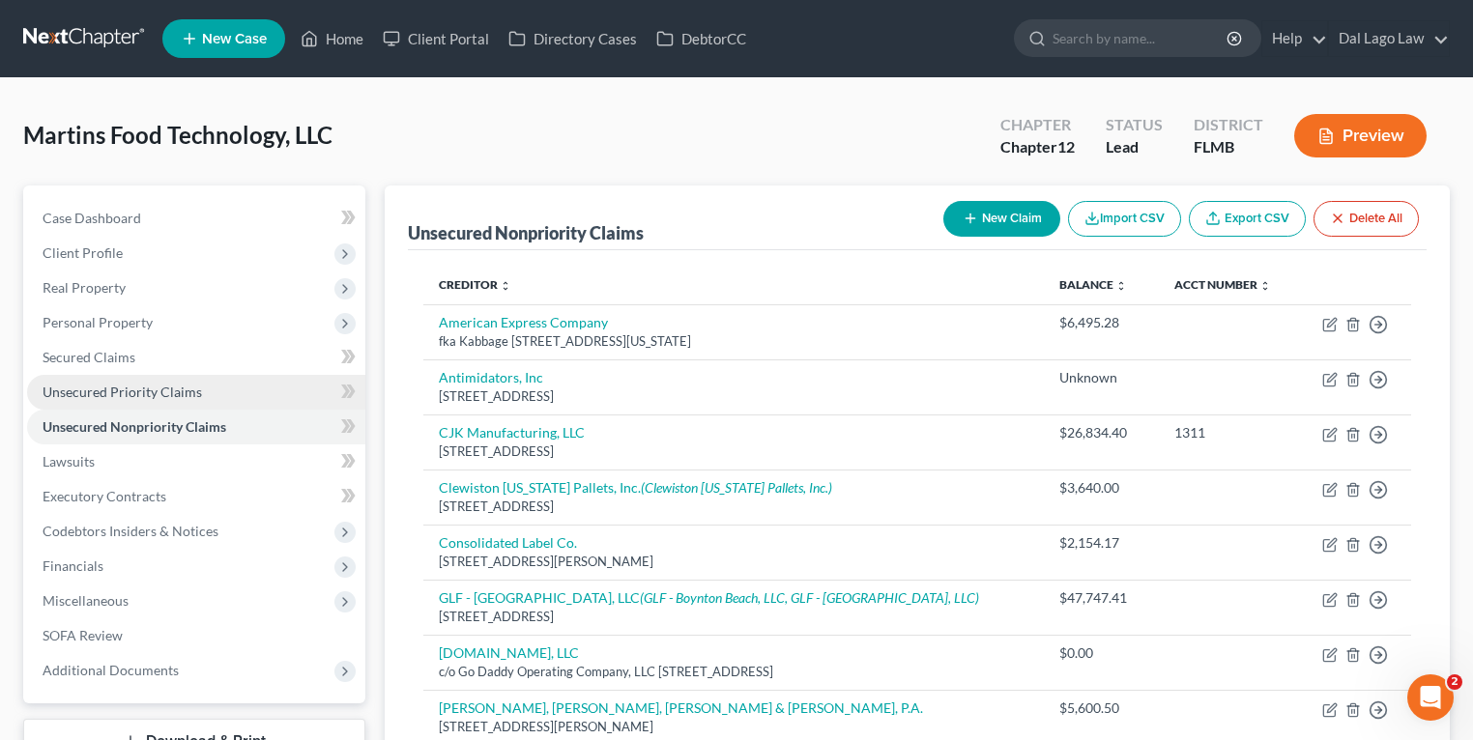
click at [177, 389] on span "Unsecured Priority Claims" at bounding box center [122, 392] width 159 height 16
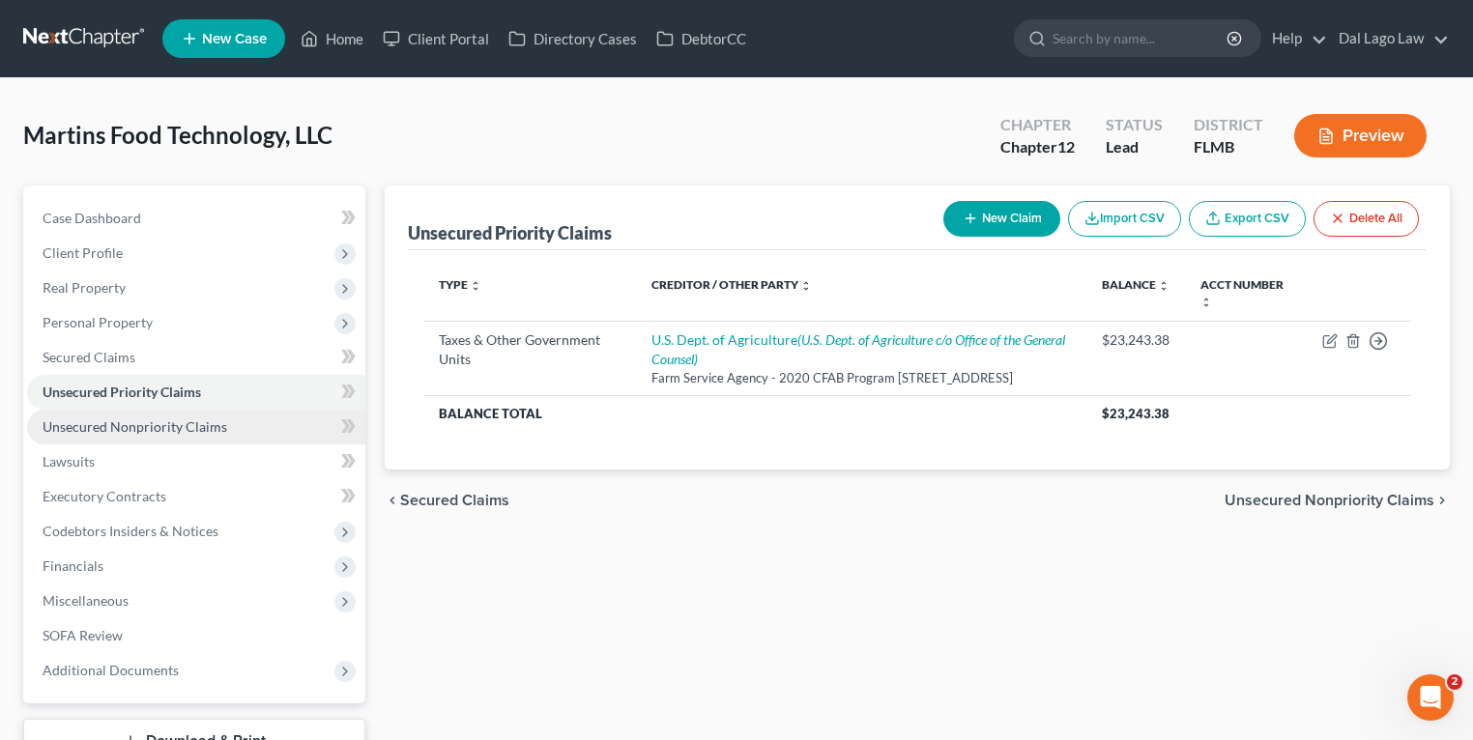
click at [167, 438] on link "Unsecured Nonpriority Claims" at bounding box center [196, 427] width 338 height 35
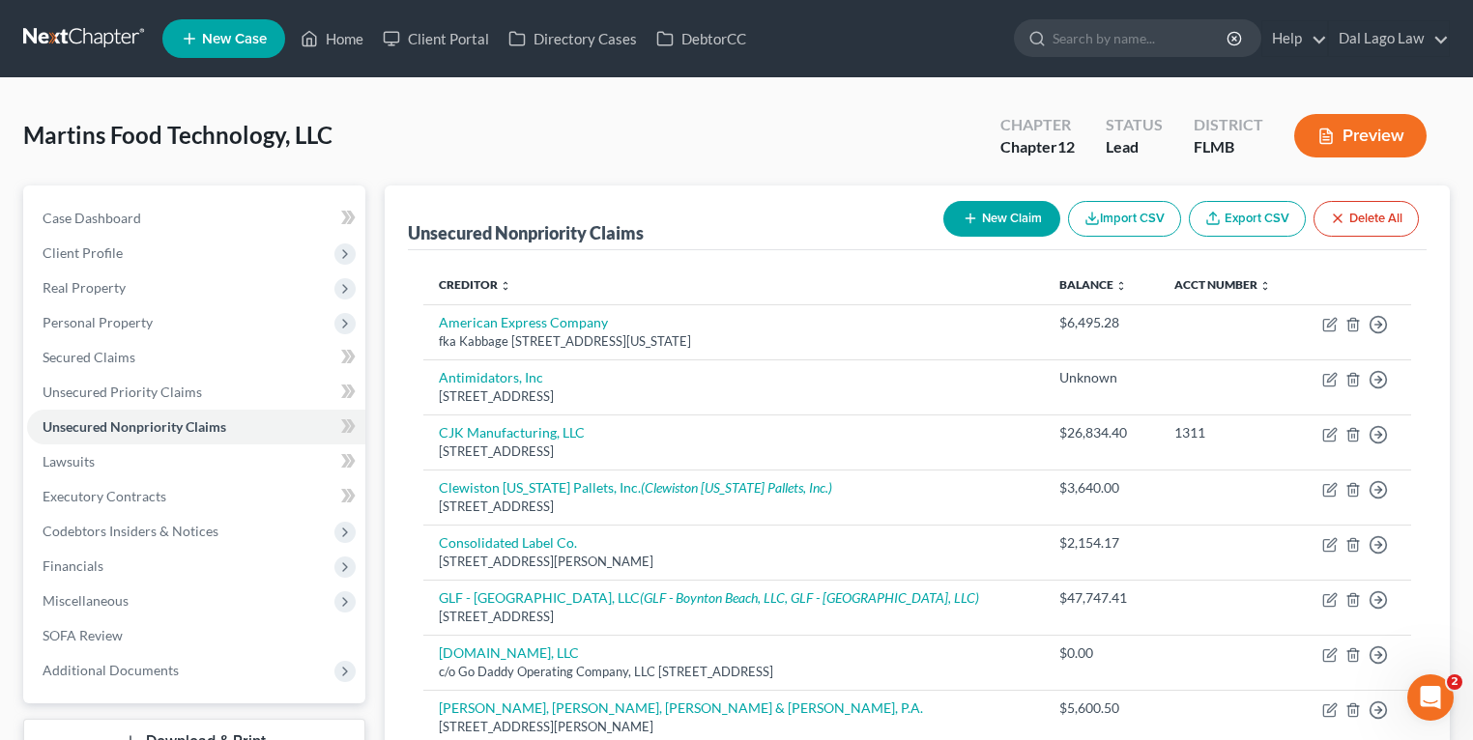
click at [512, 152] on div "Martins Food Technology, LLC Upgraded Chapter Chapter 12 Status Lead District […" at bounding box center [736, 143] width 1426 height 84
click at [99, 465] on link "Lawsuits" at bounding box center [196, 462] width 338 height 35
